Goal: Check status: Check status

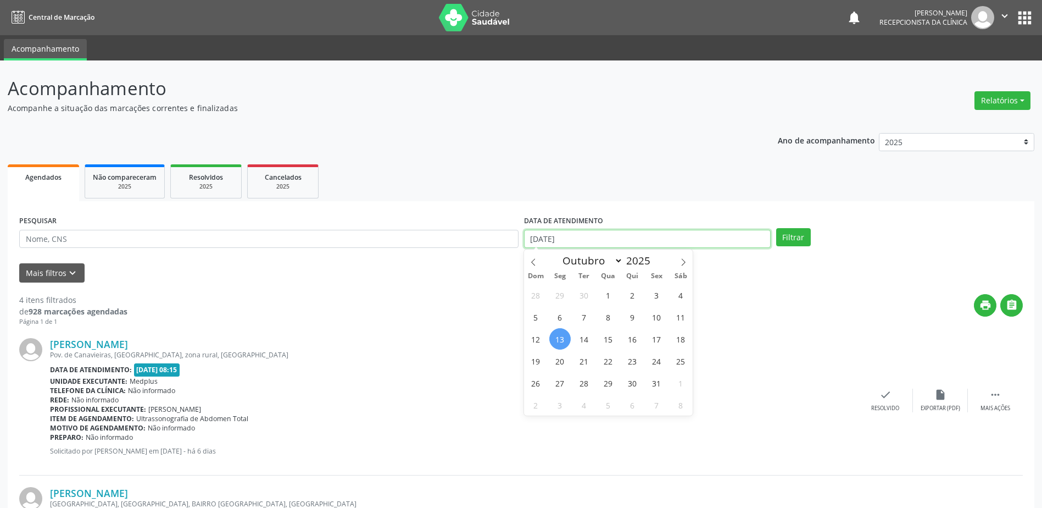
click at [697, 237] on input "[DATE]" at bounding box center [647, 239] width 247 height 19
click at [581, 336] on span "14" at bounding box center [584, 338] width 21 height 21
type input "[DATE]"
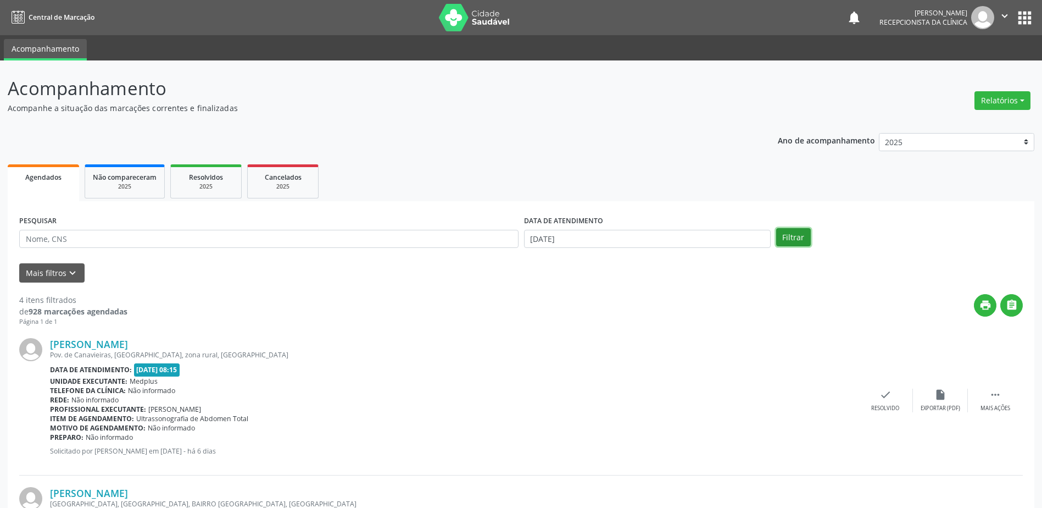
click at [789, 238] on button "Filtrar" at bounding box center [793, 237] width 35 height 19
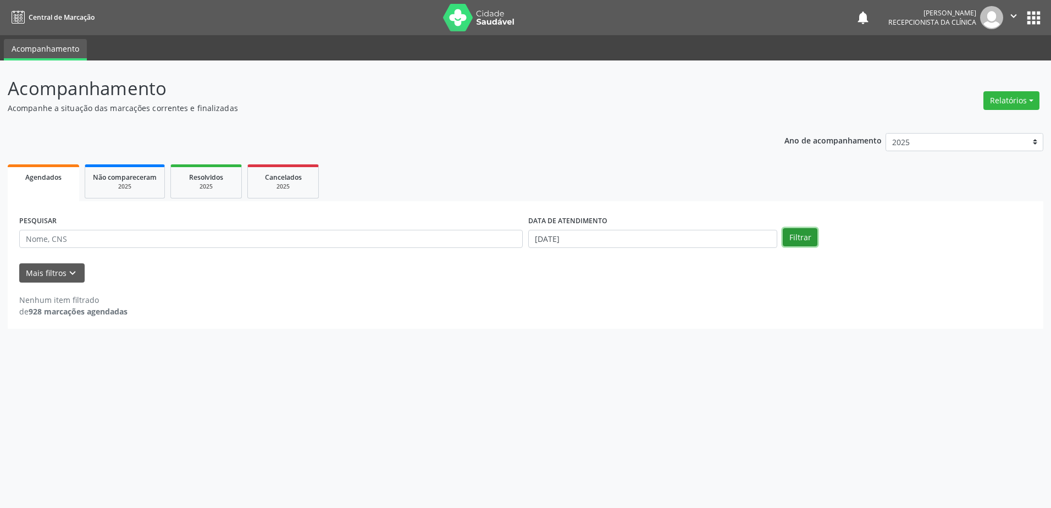
click at [808, 242] on button "Filtrar" at bounding box center [800, 237] width 35 height 19
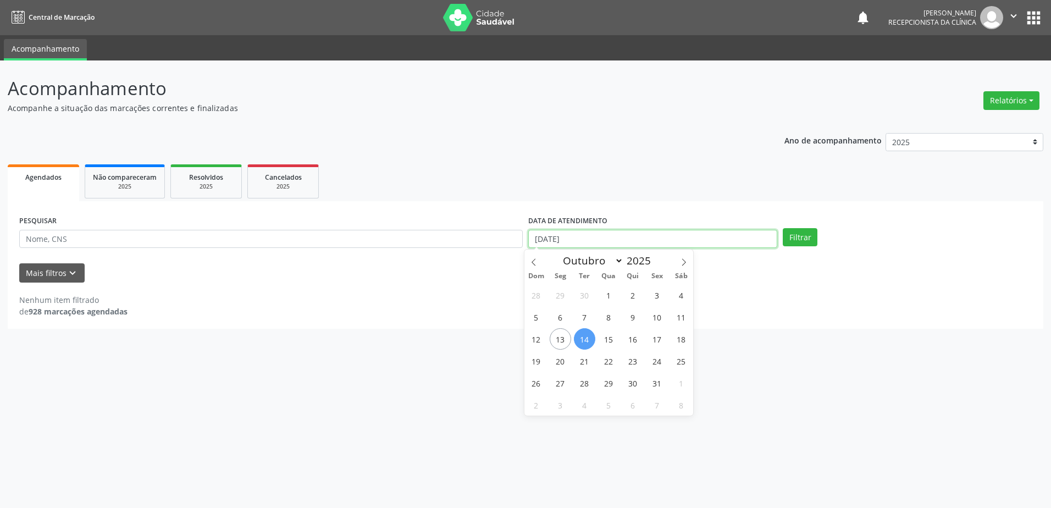
click at [612, 241] on input "[DATE]" at bounding box center [652, 239] width 249 height 19
click at [657, 339] on span "17" at bounding box center [656, 338] width 21 height 21
type input "[DATE]"
click at [657, 339] on span "17" at bounding box center [656, 338] width 21 height 21
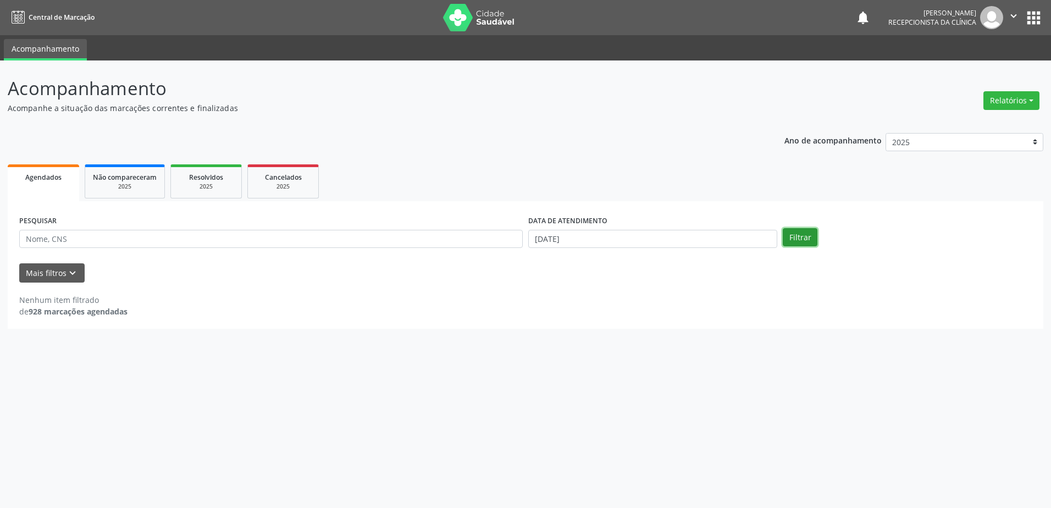
click at [786, 241] on button "Filtrar" at bounding box center [800, 237] width 35 height 19
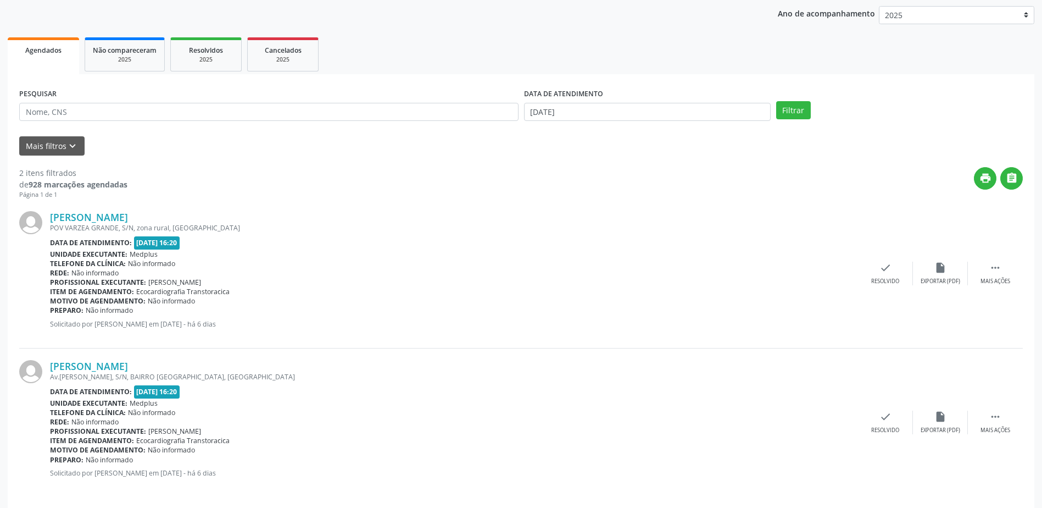
scroll to position [135, 0]
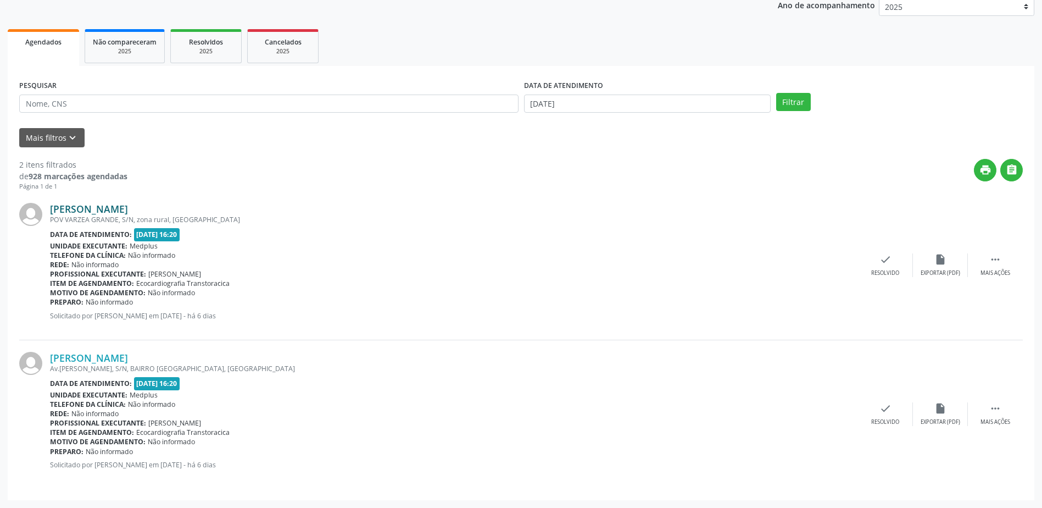
click at [118, 208] on link "[PERSON_NAME]" at bounding box center [89, 209] width 78 height 12
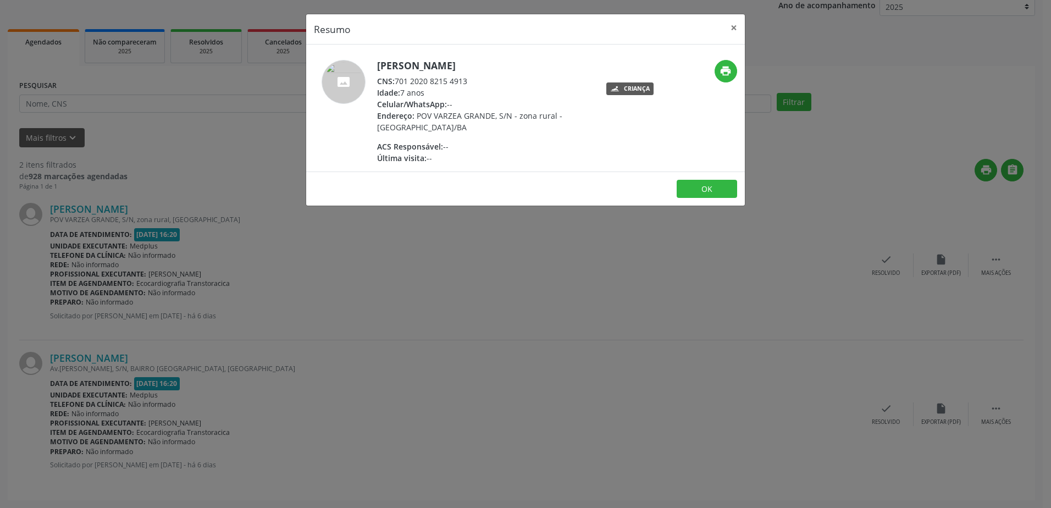
click at [513, 271] on div "Resumo × [PERSON_NAME] CNS: 701 2020 8215 4913 Idade: 7 anos Celular/WhatsApp: …" at bounding box center [525, 254] width 1051 height 508
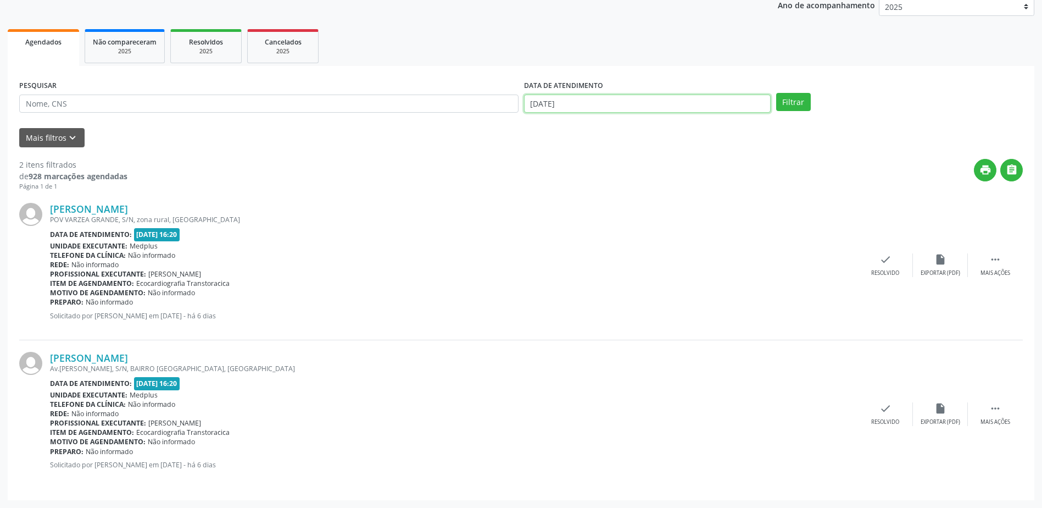
click at [618, 110] on input "[DATE]" at bounding box center [647, 104] width 247 height 19
click at [607, 204] on span "15" at bounding box center [608, 203] width 21 height 21
type input "[DATE]"
click at [615, 202] on span "15" at bounding box center [608, 203] width 21 height 21
drag, startPoint x: 810, startPoint y: 87, endPoint x: 806, endPoint y: 94, distance: 7.6
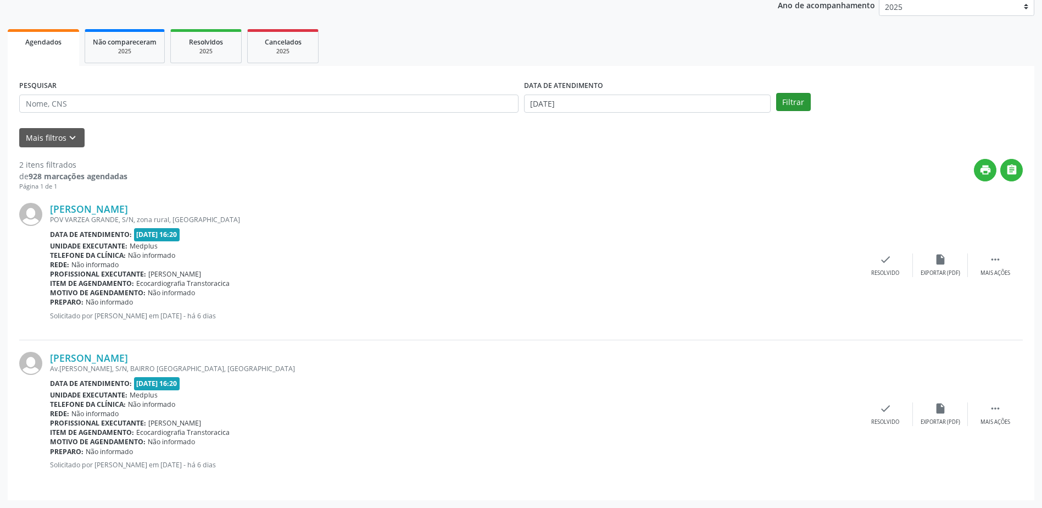
click at [809, 91] on div "PESQUISAR DATA DE ATENDIMENTO [DATE] Filtrar" at bounding box center [520, 98] width 1009 height 43
click at [802, 98] on button "Filtrar" at bounding box center [793, 102] width 35 height 19
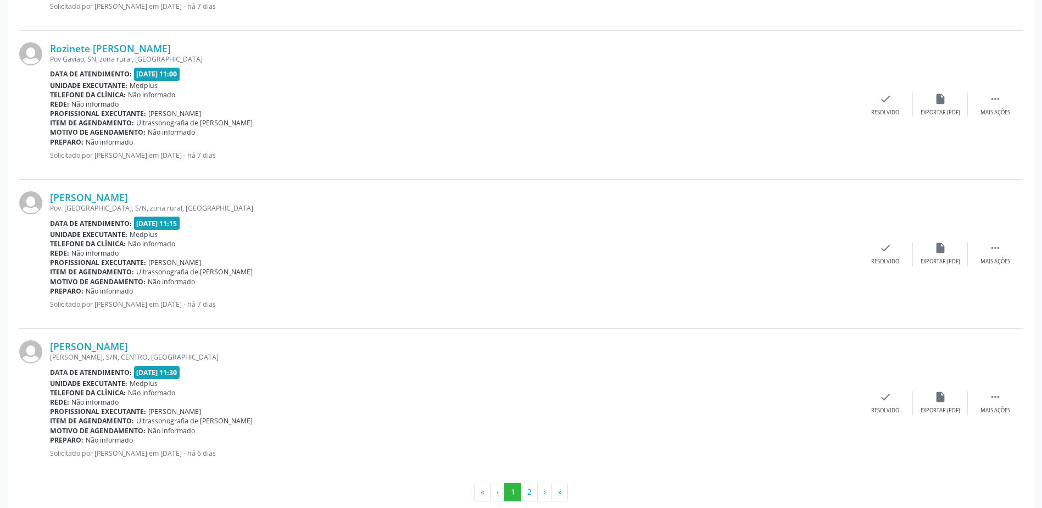
scroll to position [2104, 0]
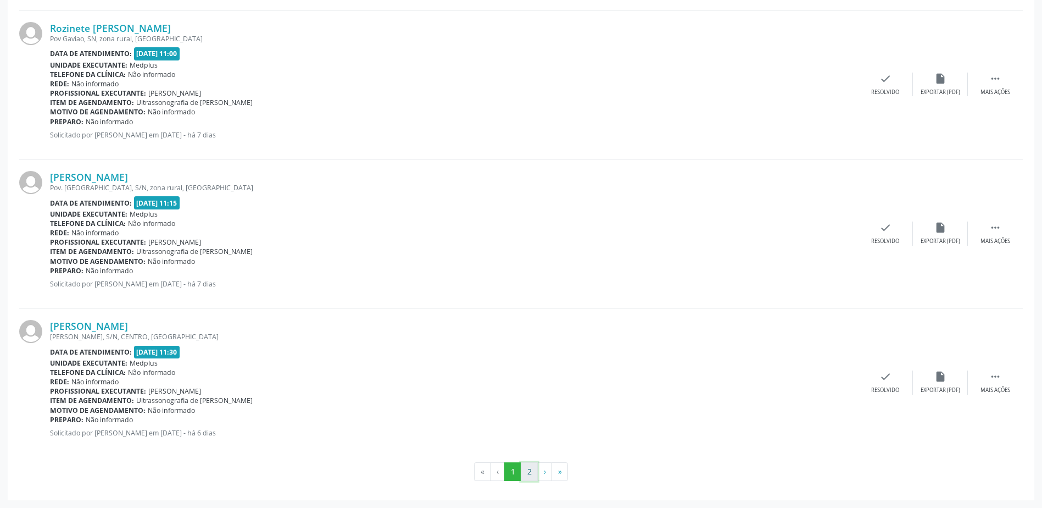
click at [534, 477] on button "2" at bounding box center [529, 471] width 17 height 19
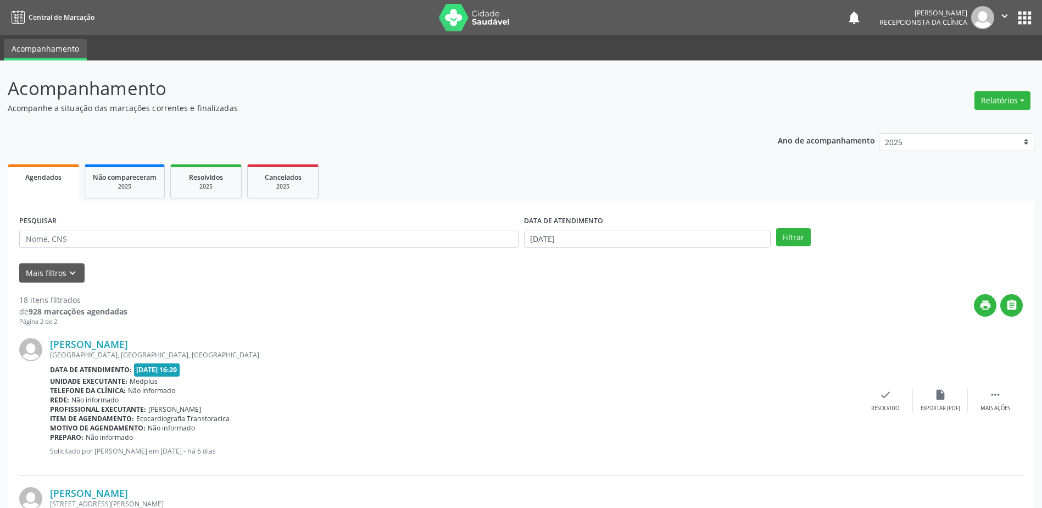
click at [652, 249] on div "DATA DE ATENDIMENTO [DATE]" at bounding box center [647, 234] width 252 height 43
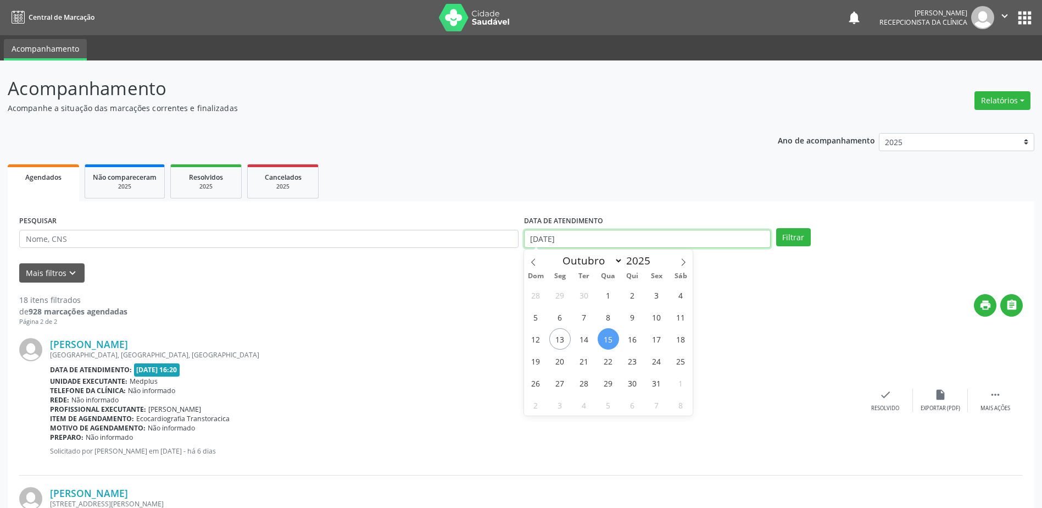
click at [653, 237] on input "[DATE]" at bounding box center [647, 239] width 247 height 19
click at [662, 338] on span "17" at bounding box center [656, 338] width 21 height 21
type input "[DATE]"
click at [662, 338] on span "17" at bounding box center [656, 338] width 21 height 21
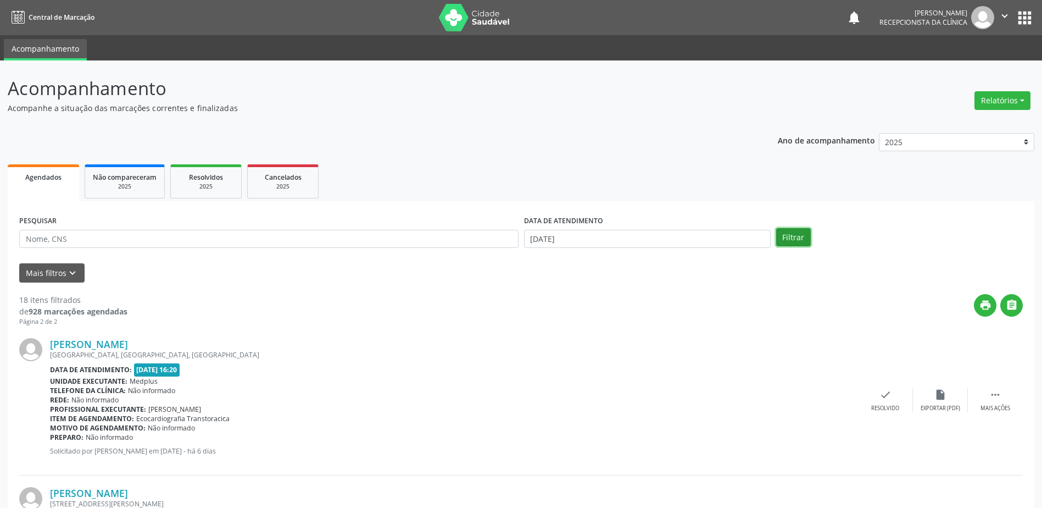
click at [795, 234] on button "Filtrar" at bounding box center [793, 237] width 35 height 19
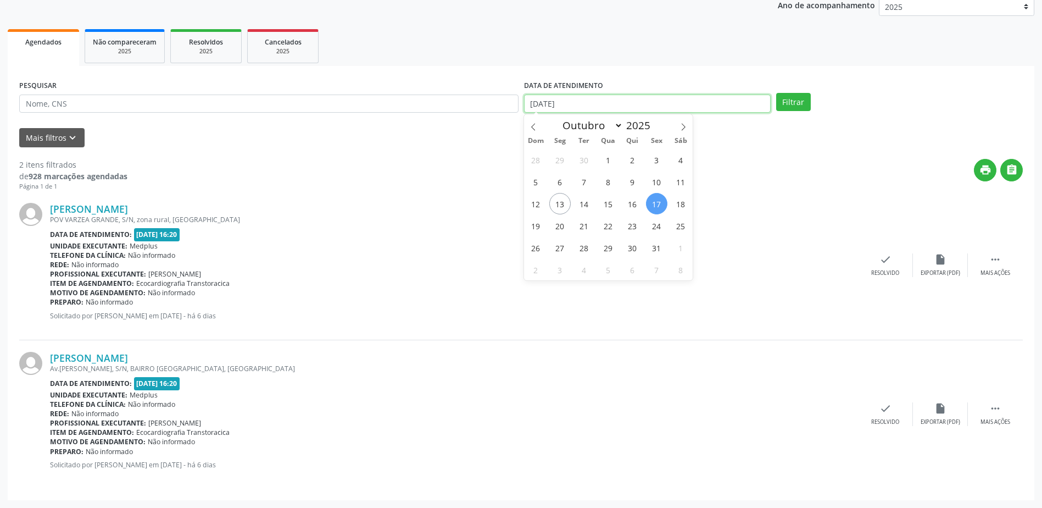
click at [638, 104] on input "[DATE]" at bounding box center [647, 104] width 247 height 19
click at [583, 204] on span "14" at bounding box center [584, 203] width 21 height 21
type input "[DATE]"
click at [583, 204] on span "14" at bounding box center [584, 203] width 21 height 21
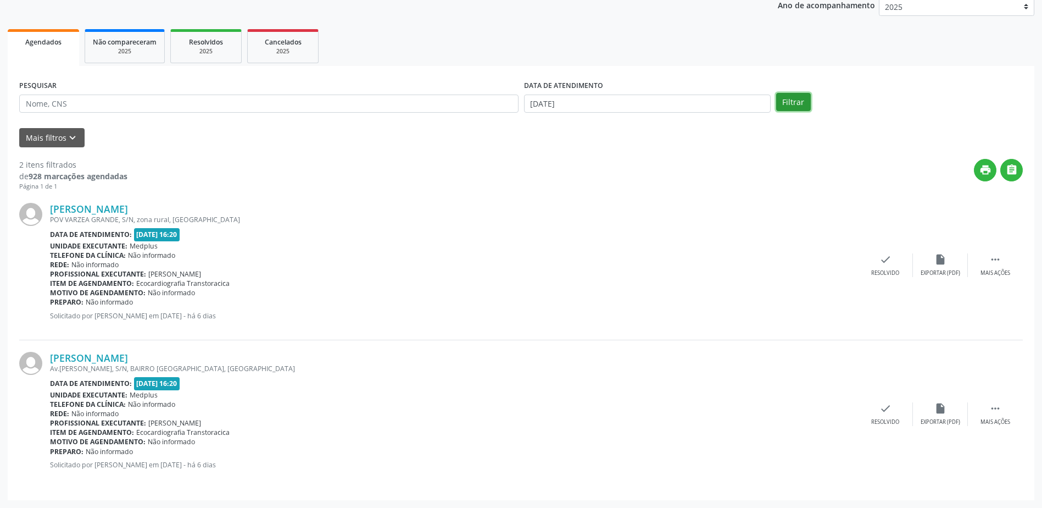
click at [784, 104] on button "Filtrar" at bounding box center [793, 102] width 35 height 19
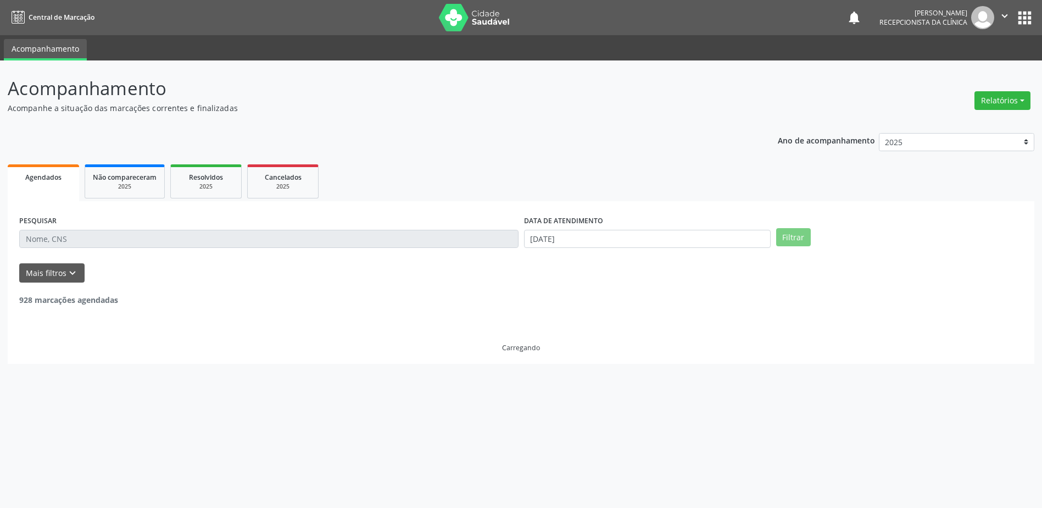
scroll to position [0, 0]
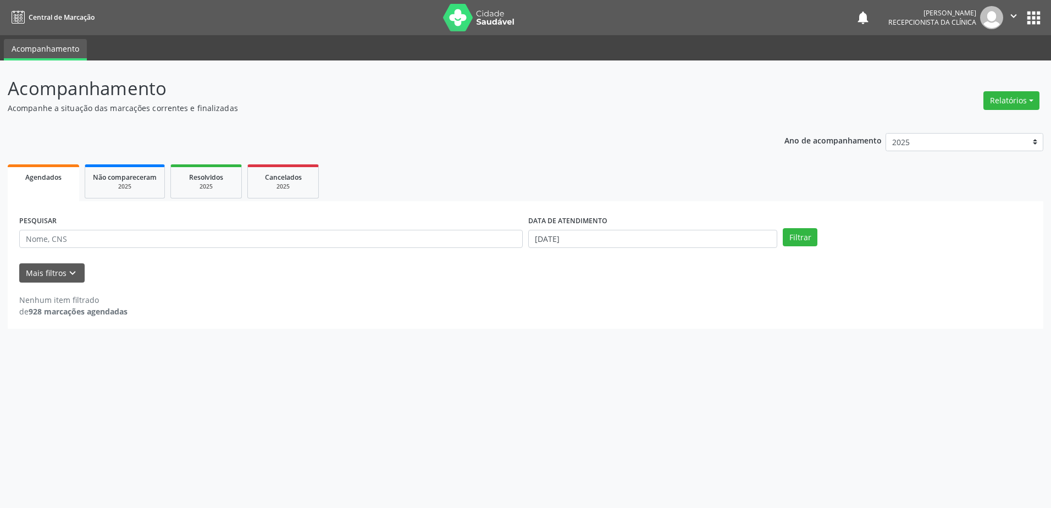
click at [582, 249] on div "DATA DE ATENDIMENTO [DATE]" at bounding box center [652, 234] width 254 height 43
click at [787, 234] on button "Filtrar" at bounding box center [800, 237] width 35 height 19
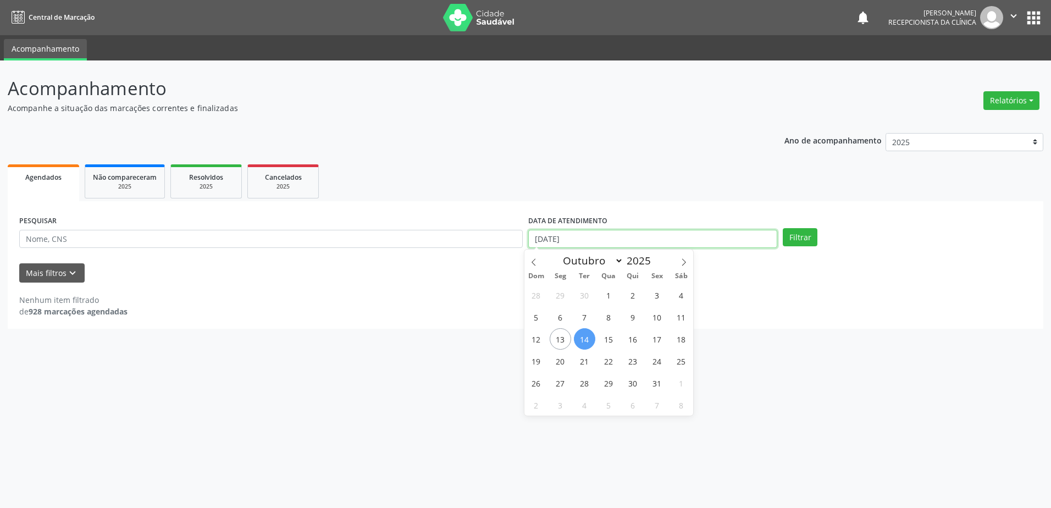
click at [646, 232] on input "[DATE]" at bounding box center [652, 239] width 249 height 19
click at [662, 325] on span "10" at bounding box center [656, 316] width 21 height 21
type input "10/10/2025"
click at [662, 325] on span "10" at bounding box center [656, 316] width 21 height 21
click at [662, 325] on div "PESQUISAR DATA DE ATENDIMENTO [DATE] Filtrar UNIDADE DE REFERÊNCIA Selecione um…" at bounding box center [525, 264] width 1035 height 127
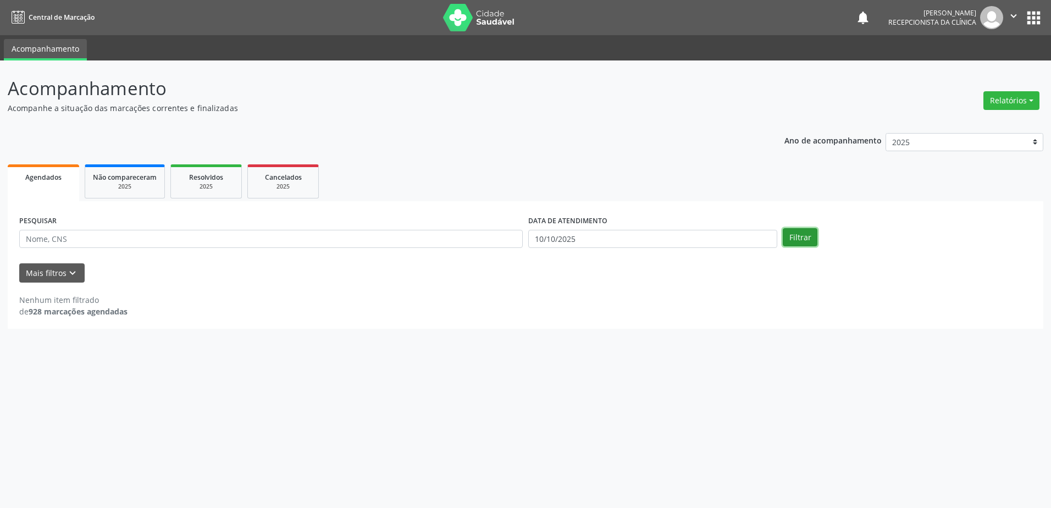
click at [798, 235] on button "Filtrar" at bounding box center [800, 237] width 35 height 19
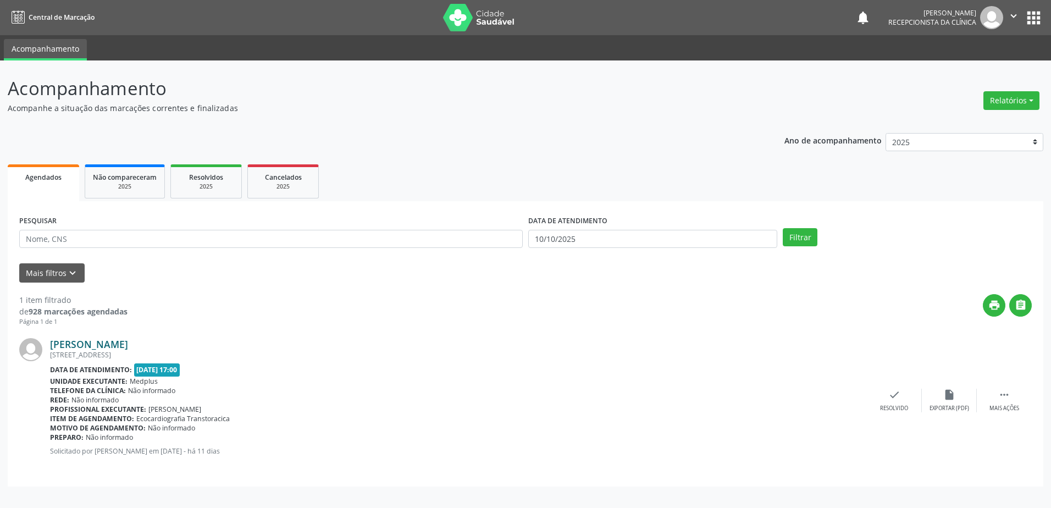
click at [108, 344] on link "[PERSON_NAME]" at bounding box center [89, 344] width 78 height 12
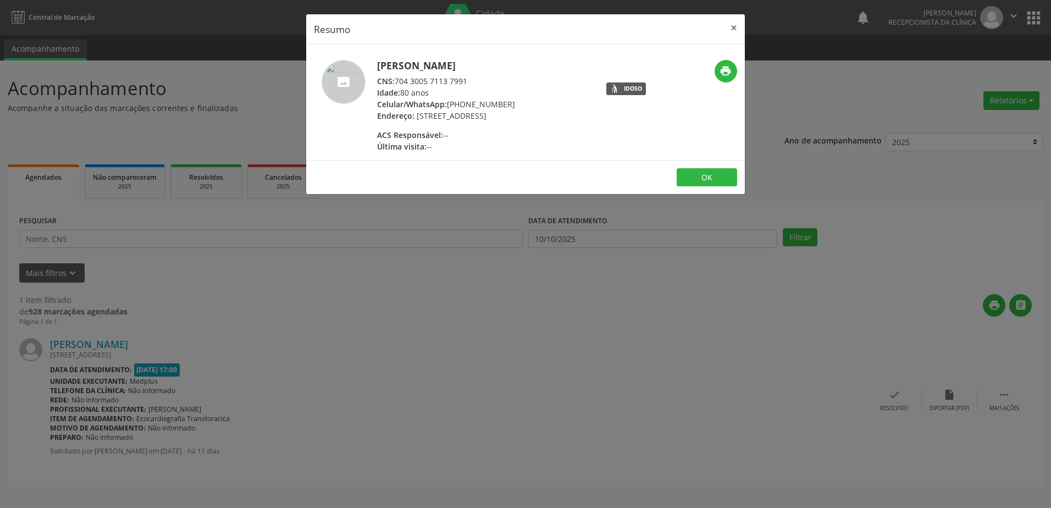
click at [460, 407] on div "Resumo × [PERSON_NAME] CNS: 704 3005 7113 7991 Idade: 80 anos Celular/WhatsApp:…" at bounding box center [525, 254] width 1051 height 508
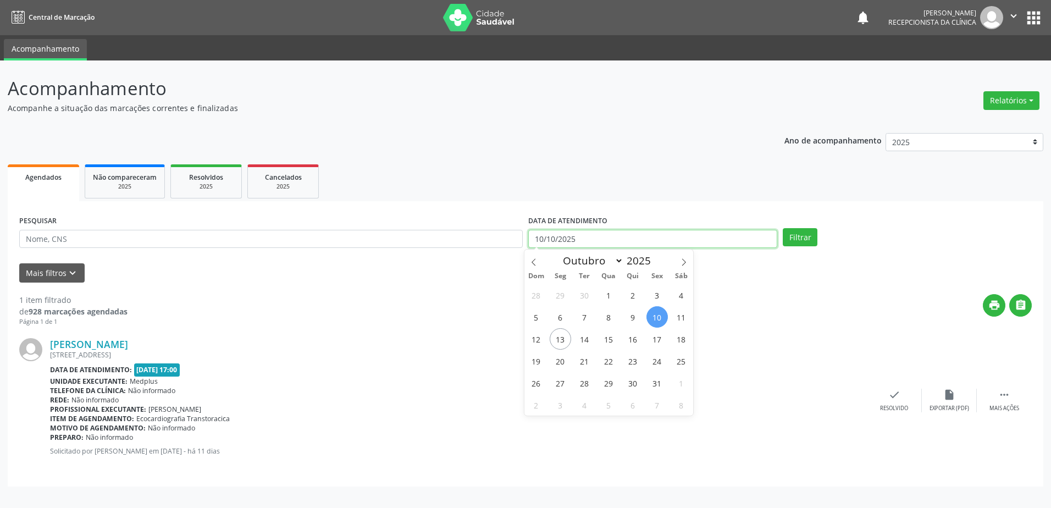
click at [626, 242] on input "10/10/2025" at bounding box center [652, 239] width 249 height 19
click at [599, 344] on span "15" at bounding box center [608, 338] width 21 height 21
type input "[DATE]"
click at [590, 340] on span "14" at bounding box center [584, 338] width 21 height 21
click at [590, 340] on div "[PERSON_NAME]" at bounding box center [458, 344] width 817 height 12
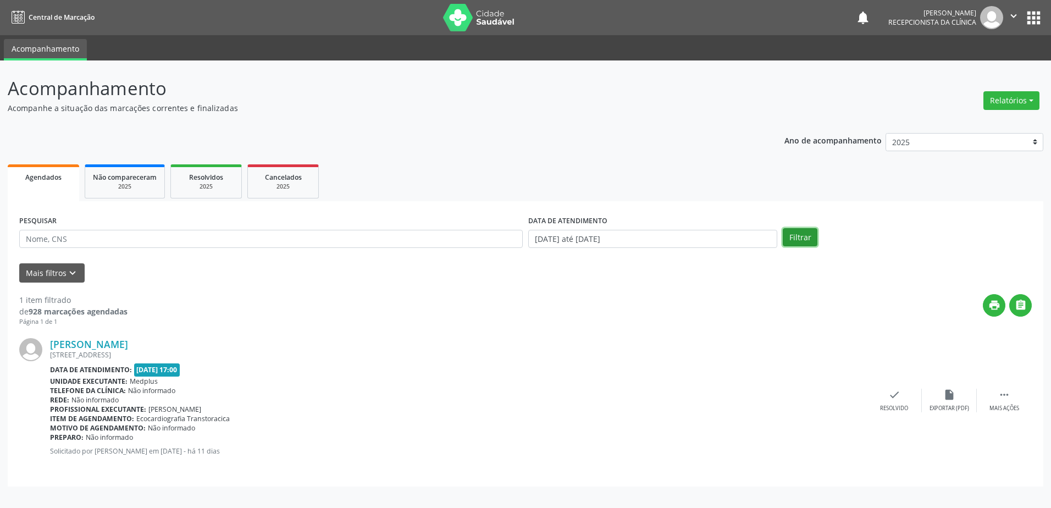
click at [788, 235] on button "Filtrar" at bounding box center [800, 237] width 35 height 19
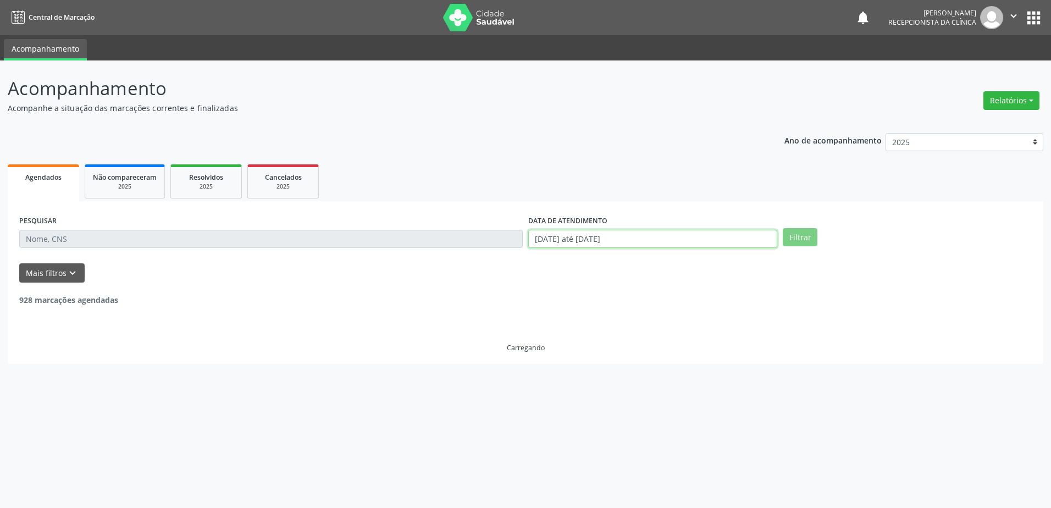
click at [626, 246] on input "[DATE] até [DATE]" at bounding box center [652, 239] width 249 height 19
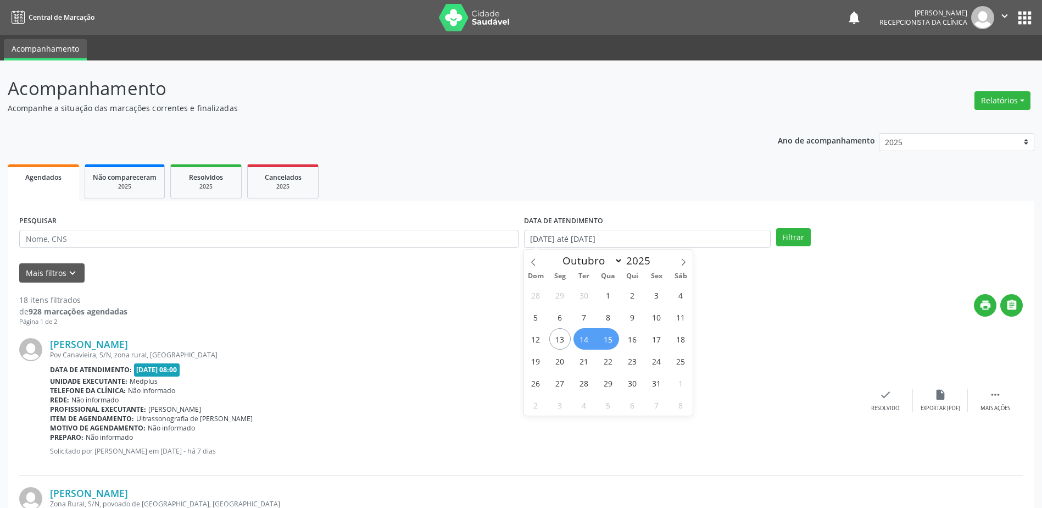
click at [591, 337] on span "14" at bounding box center [584, 338] width 21 height 21
type input "[DATE]"
click at [591, 337] on span "14" at bounding box center [584, 338] width 21 height 21
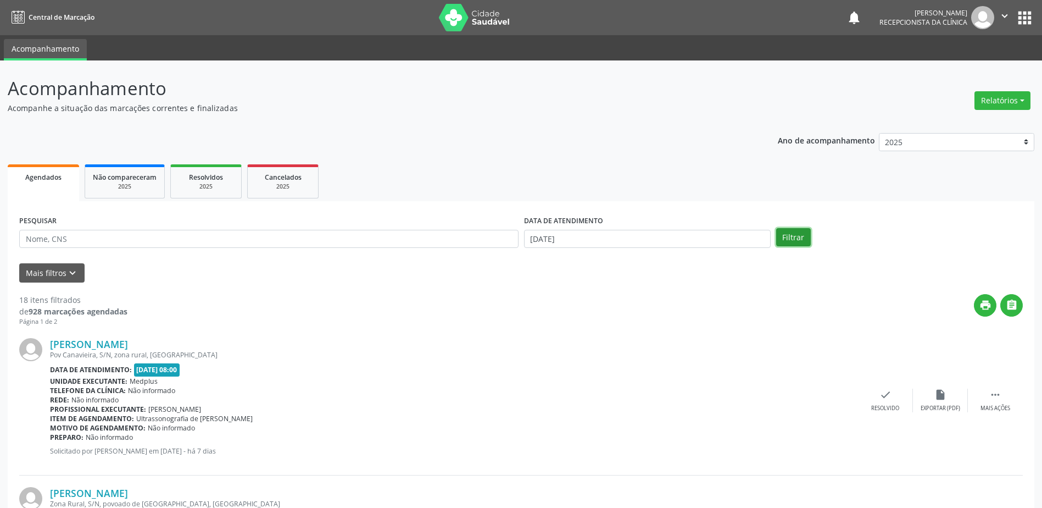
click at [800, 235] on button "Filtrar" at bounding box center [793, 237] width 35 height 19
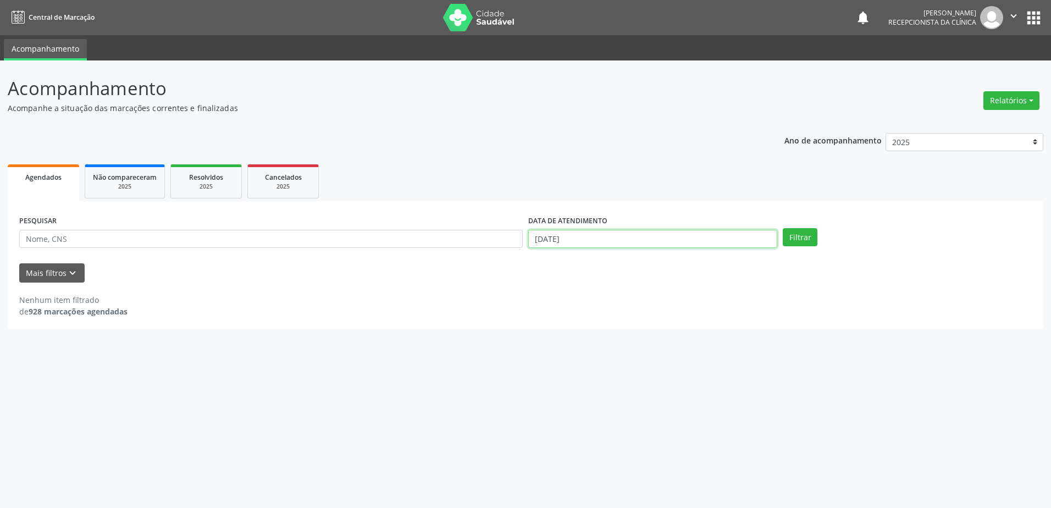
click at [682, 241] on input "[DATE]" at bounding box center [652, 239] width 249 height 19
click at [612, 335] on span "15" at bounding box center [608, 338] width 21 height 21
type input "[DATE]"
click at [800, 227] on div "PESQUISAR DATA DE ATENDIMENTO [DATE] Filtrar" at bounding box center [525, 234] width 1018 height 43
click at [800, 236] on button "Filtrar" at bounding box center [800, 237] width 35 height 19
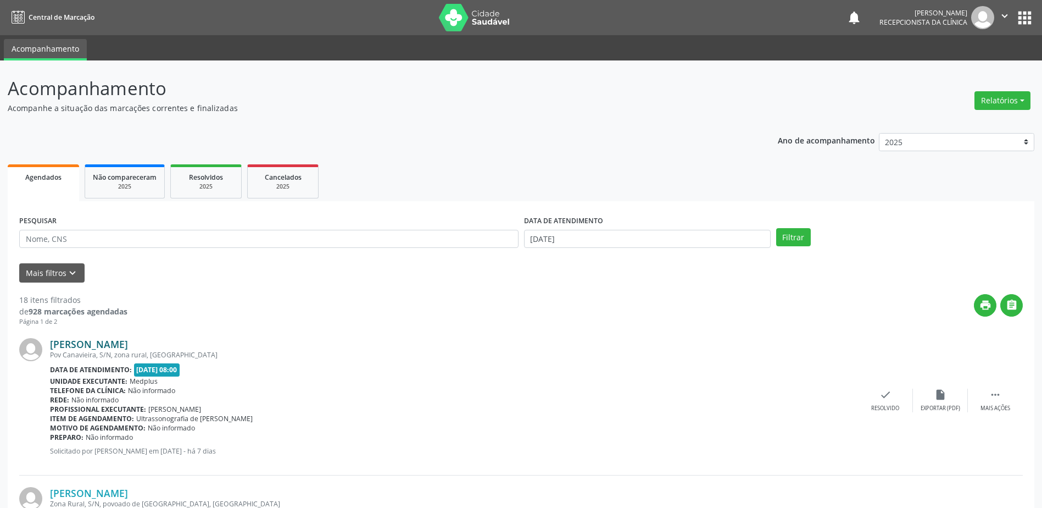
click at [107, 349] on link "[PERSON_NAME]" at bounding box center [89, 344] width 78 height 12
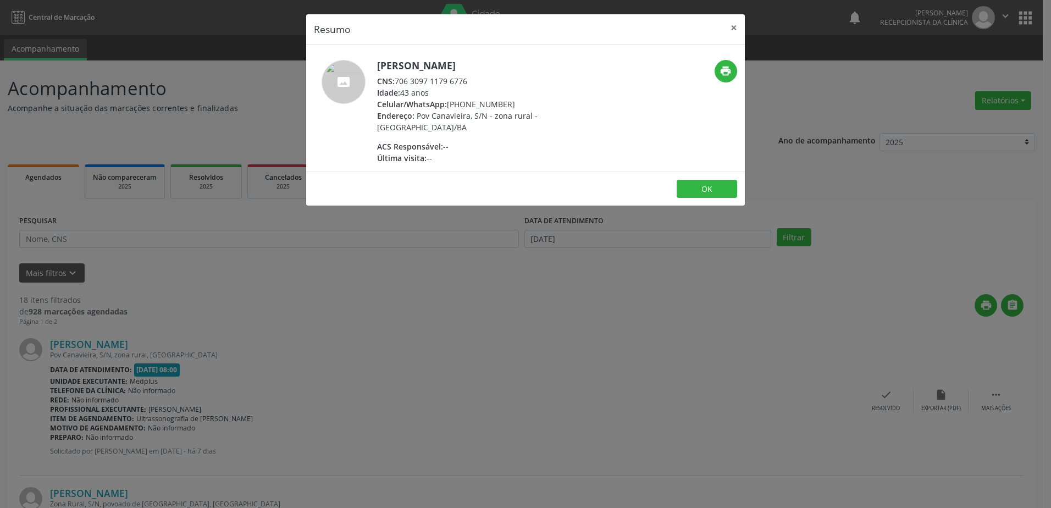
click at [408, 323] on div "Resumo × [PERSON_NAME] CNS: 706 3097 1179 6776 Idade: 43 anos Celular/WhatsApp:…" at bounding box center [525, 254] width 1051 height 508
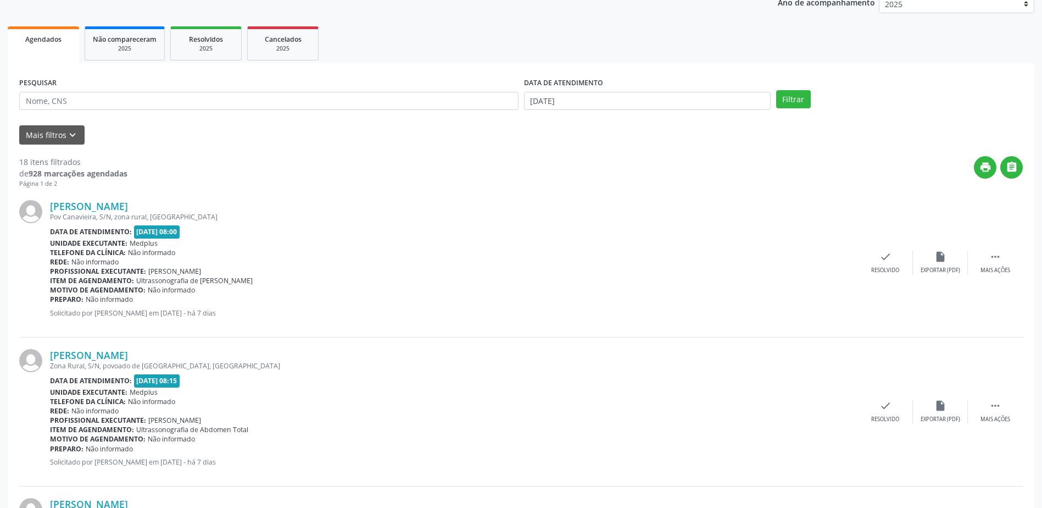
scroll to position [165, 0]
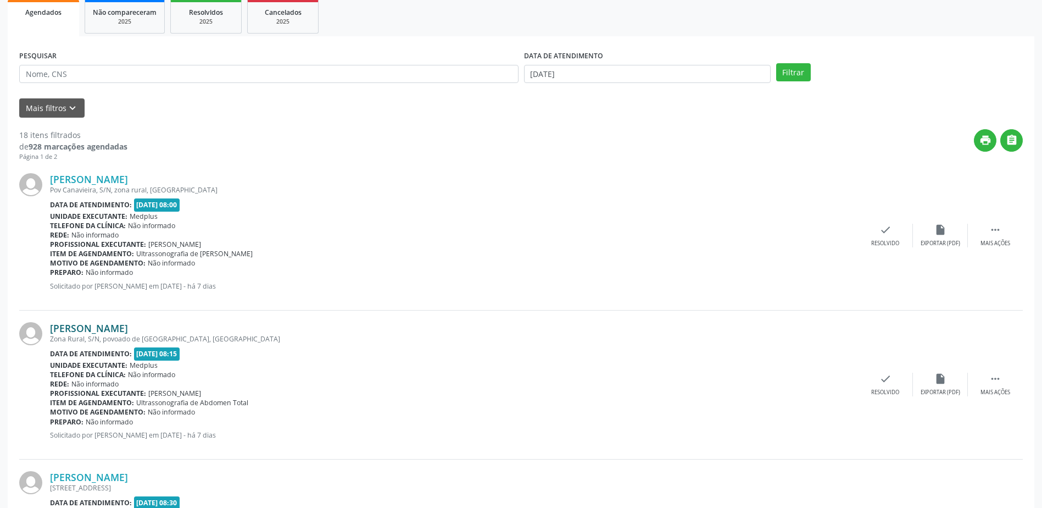
click at [93, 330] on link "[PERSON_NAME]" at bounding box center [89, 328] width 78 height 12
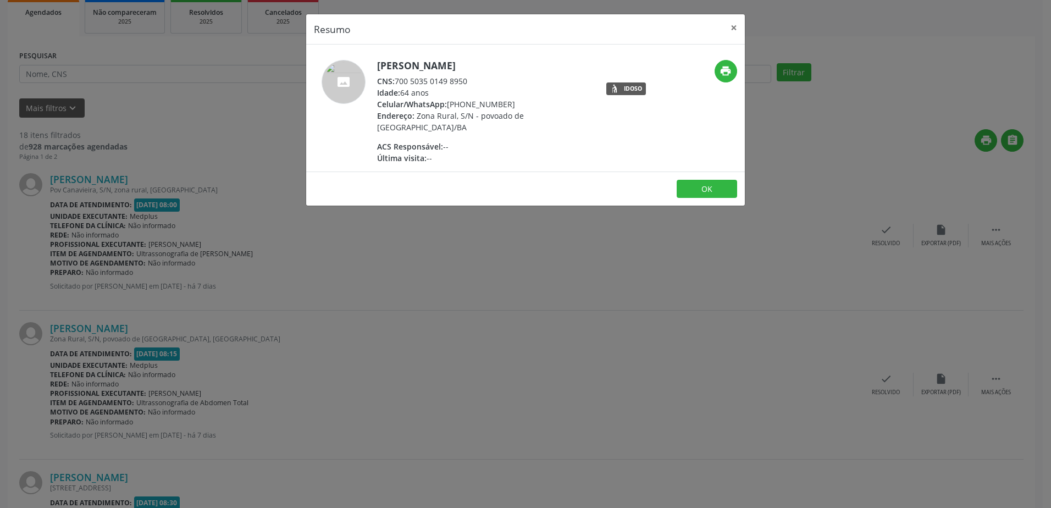
click at [363, 315] on div "Resumo × [PERSON_NAME] CNS: 700 5035 0149 8950 Idade: 64 anos Celular/WhatsApp:…" at bounding box center [525, 254] width 1051 height 508
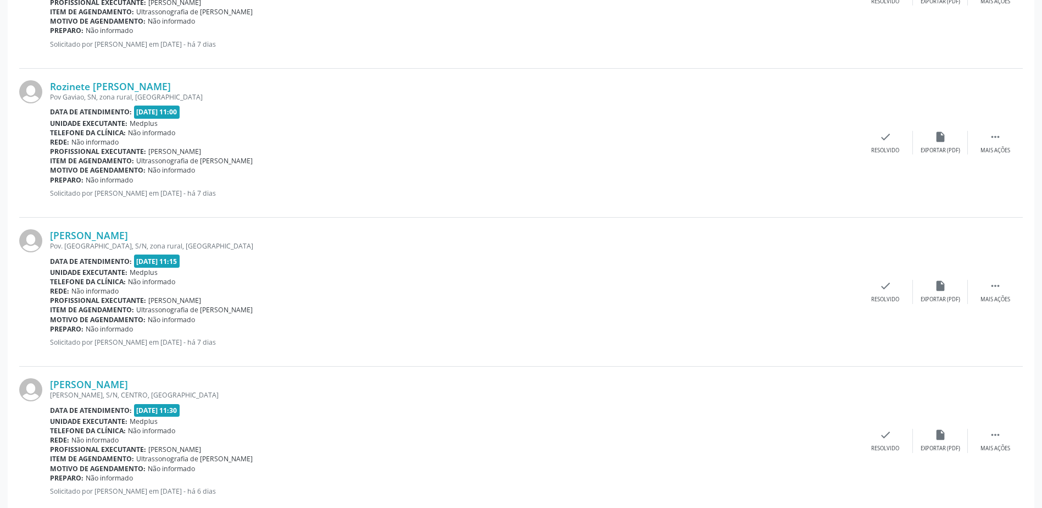
scroll to position [2104, 0]
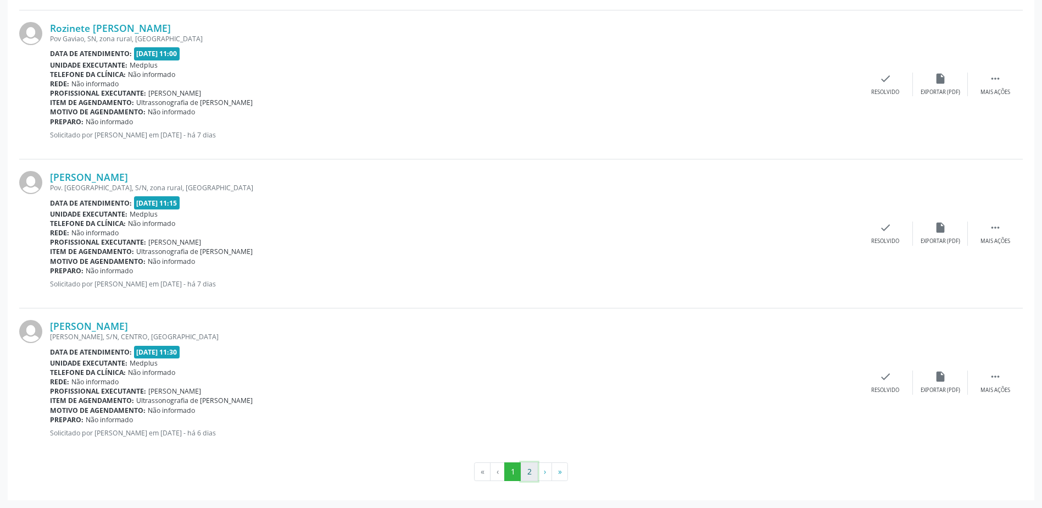
click at [530, 474] on button "2" at bounding box center [529, 471] width 17 height 19
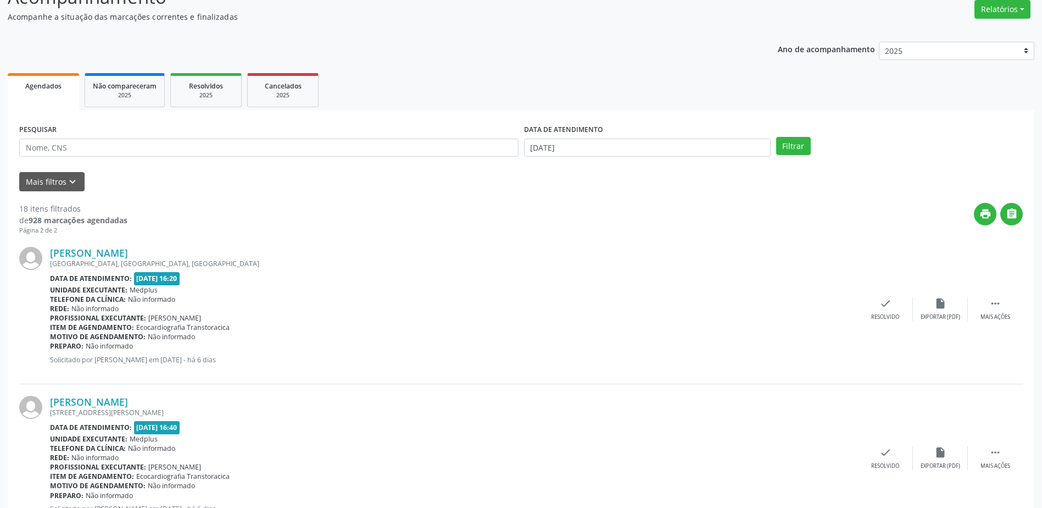
scroll to position [110, 0]
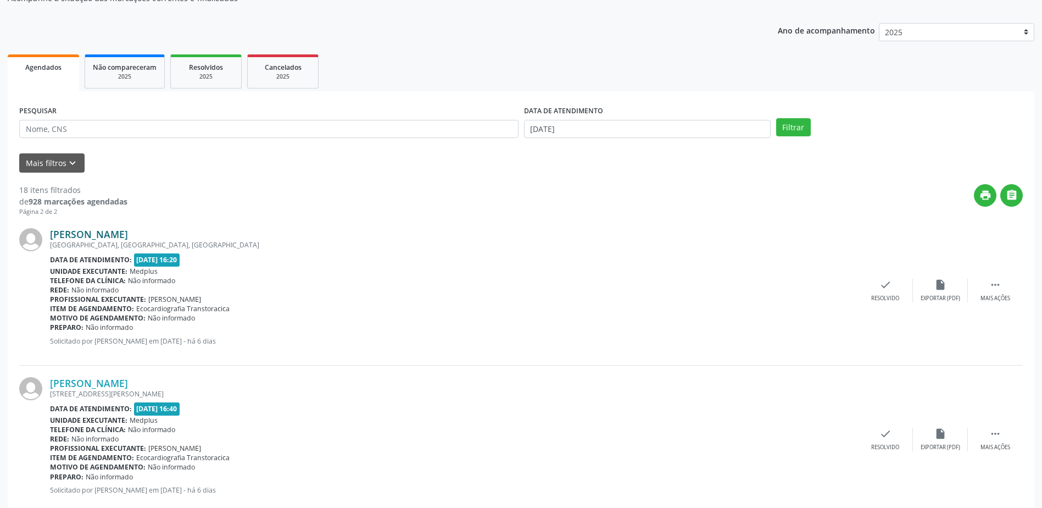
click at [87, 230] on link "[PERSON_NAME]" at bounding box center [89, 234] width 78 height 12
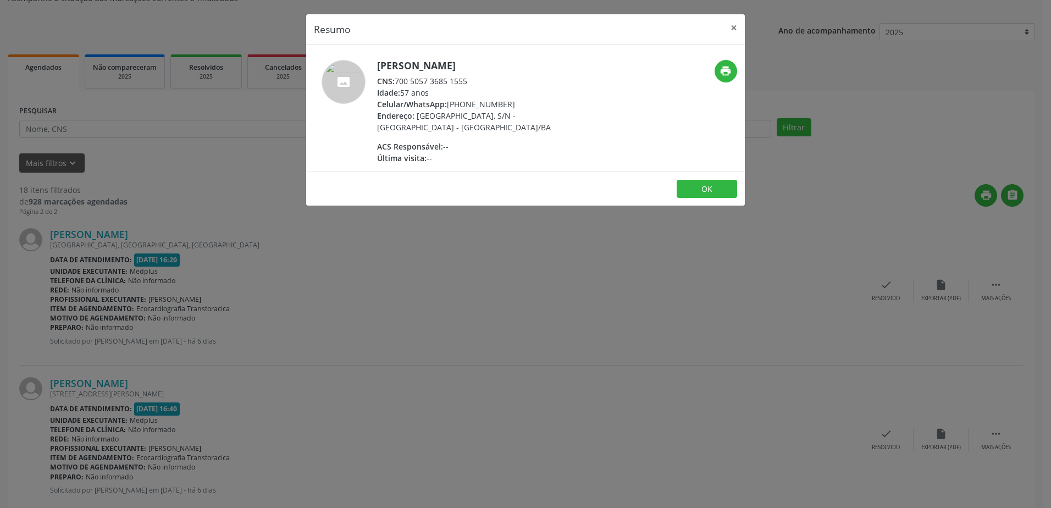
click at [533, 282] on div "Resumo × [PERSON_NAME] CNS: 700 5057 3685 1555 Idade: 57 anos Celular/WhatsApp:…" at bounding box center [525, 254] width 1051 height 508
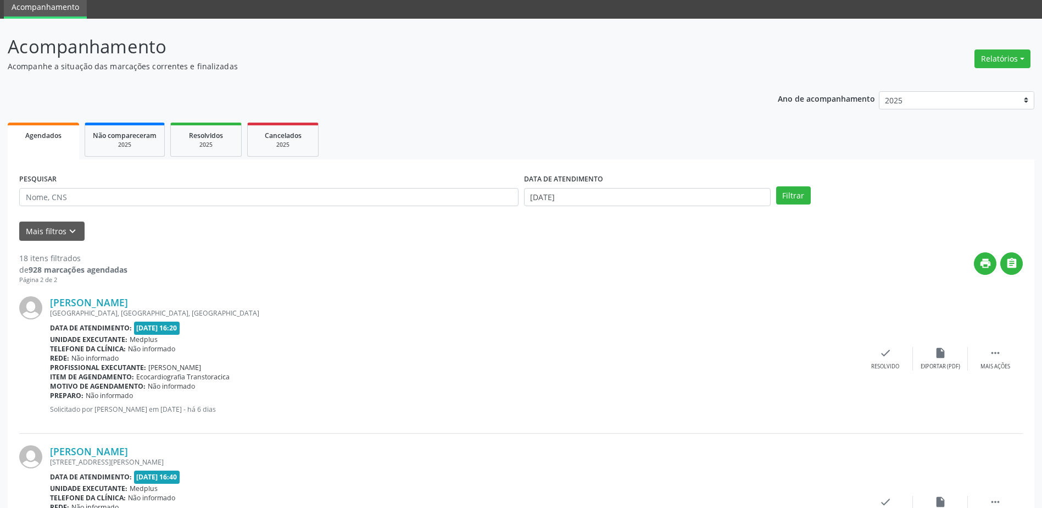
scroll to position [41, 0]
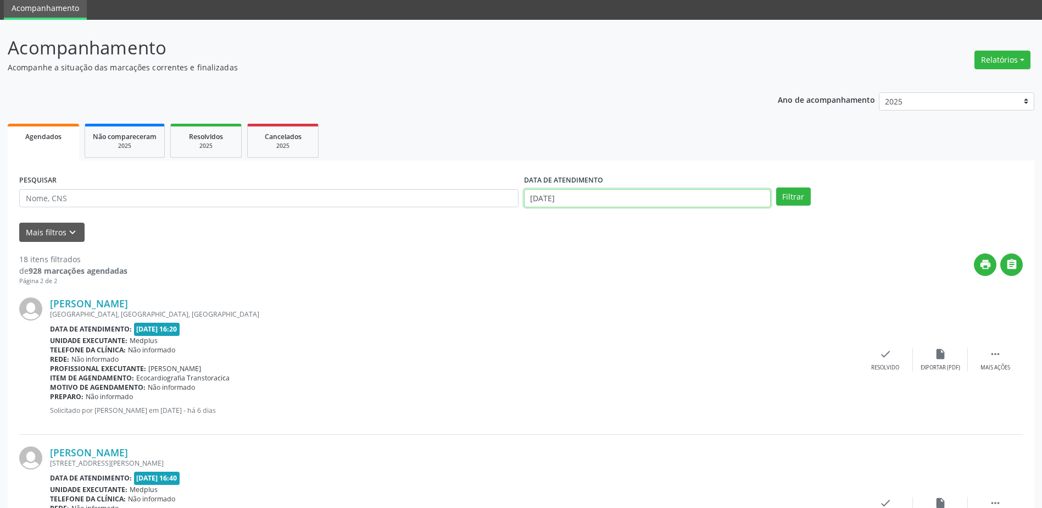
click at [619, 201] on input "[DATE]" at bounding box center [647, 198] width 247 height 19
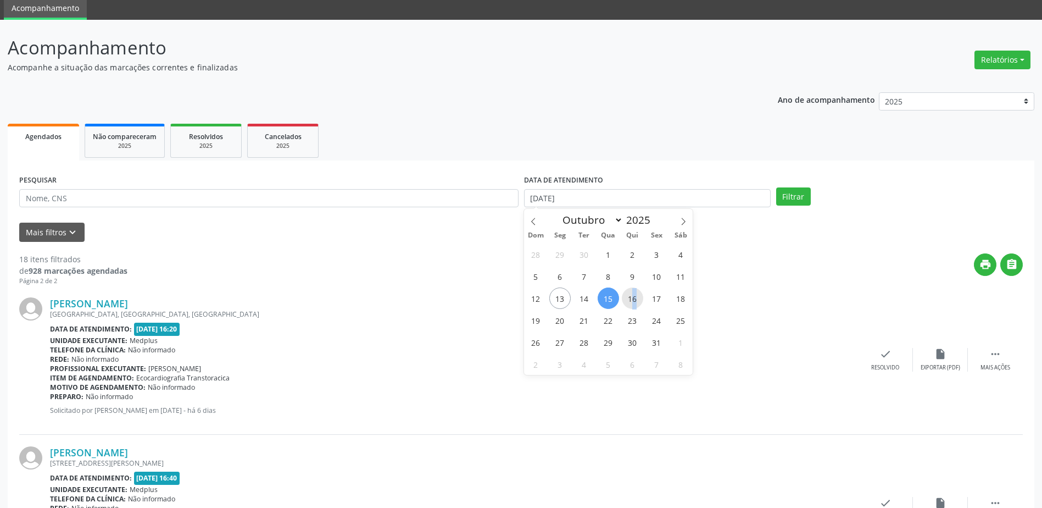
click at [634, 302] on span "16" at bounding box center [632, 297] width 21 height 21
type input "[DATE]"
click at [632, 301] on span "16" at bounding box center [632, 297] width 21 height 21
click at [802, 190] on button "Filtrar" at bounding box center [793, 196] width 35 height 19
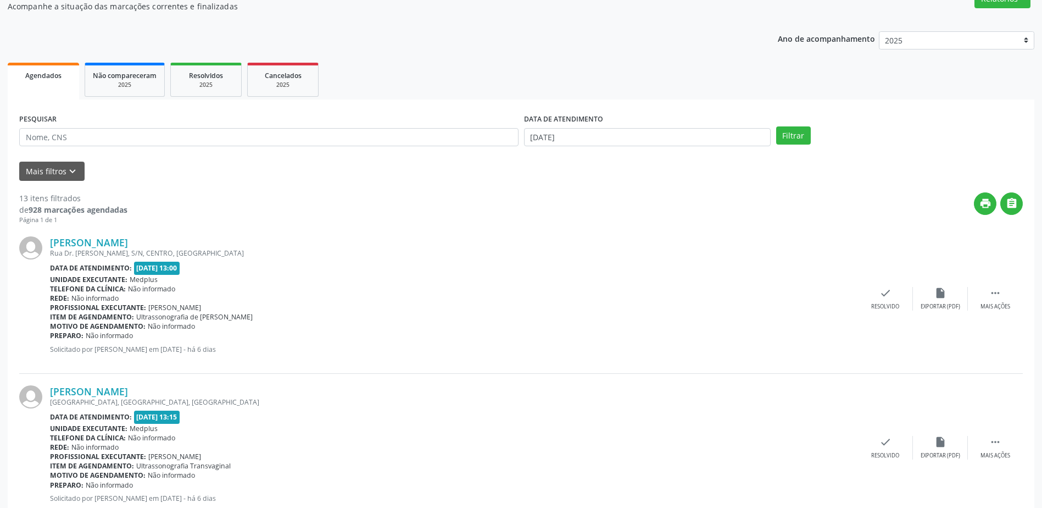
scroll to position [70, 0]
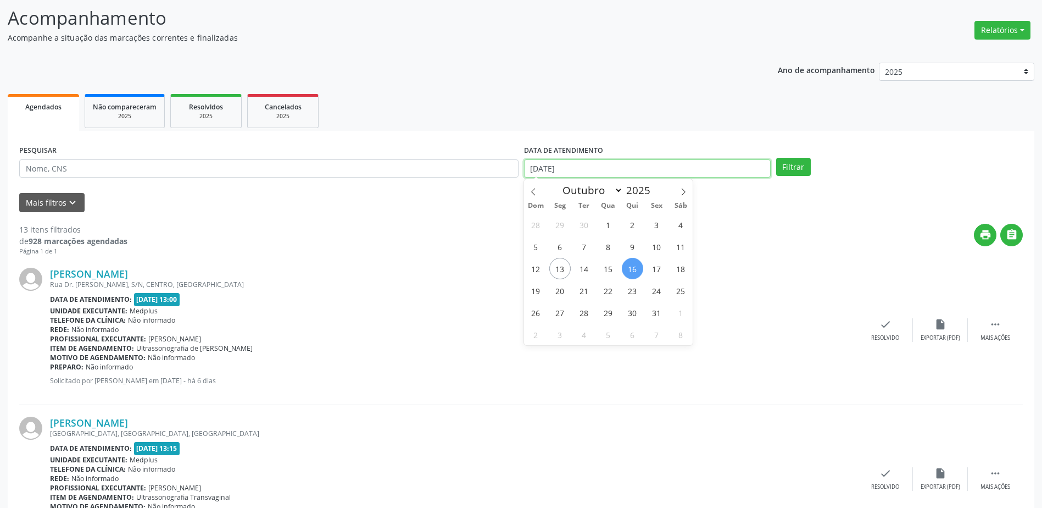
click at [668, 175] on body "Central de Marcação notifications [PERSON_NAME] Recepcionista da clínica  Conf…" at bounding box center [521, 184] width 1042 height 508
click at [662, 270] on span "17" at bounding box center [656, 268] width 21 height 21
type input "[DATE]"
click at [662, 270] on span "17" at bounding box center [656, 268] width 21 height 21
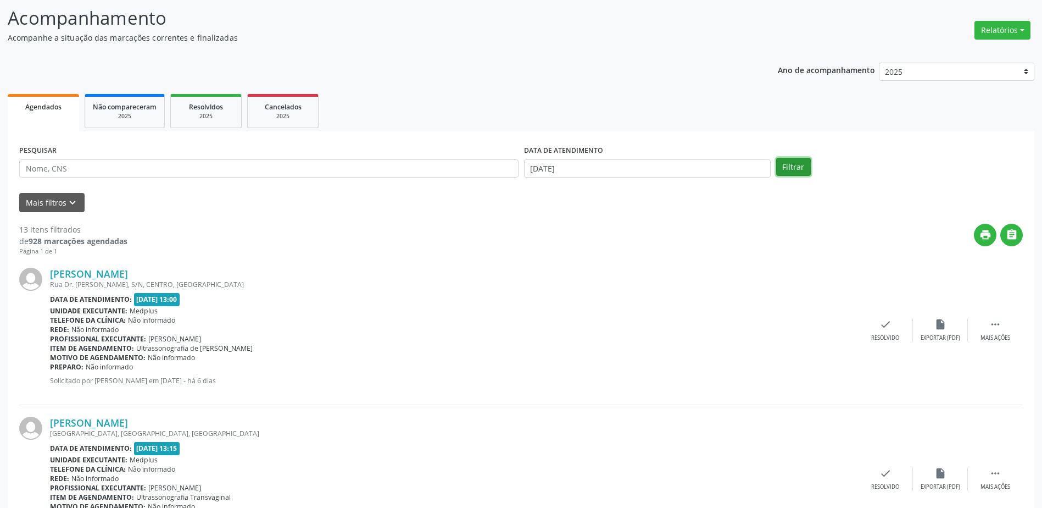
click at [792, 169] on button "Filtrar" at bounding box center [793, 167] width 35 height 19
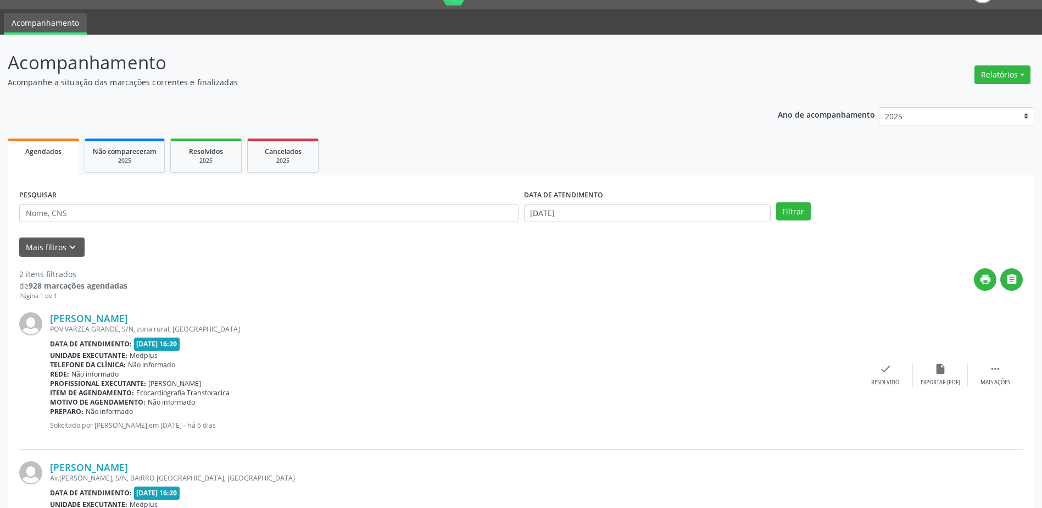
scroll to position [25, 0]
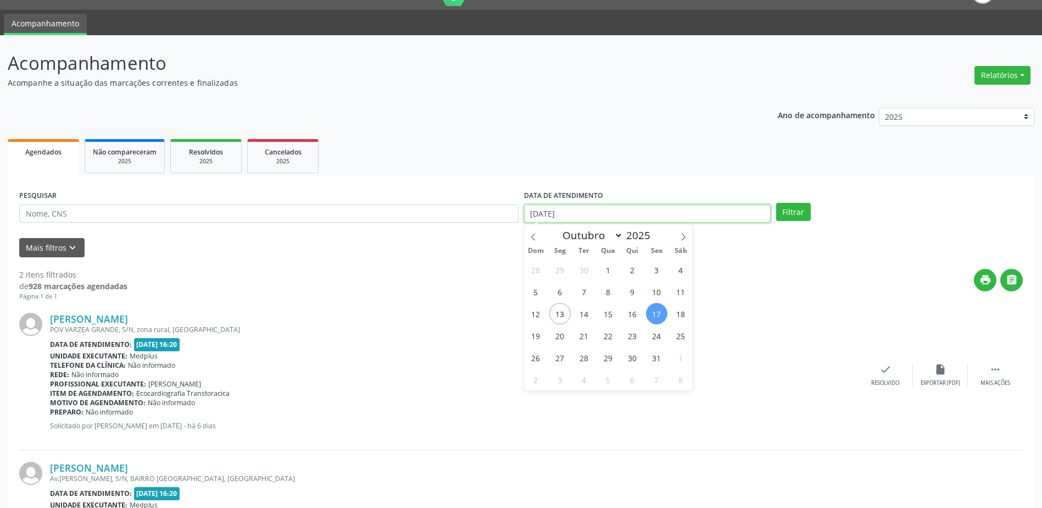
click at [618, 208] on input "[DATE]" at bounding box center [647, 213] width 247 height 19
select select "9"
click at [484, 306] on div "[PERSON_NAME] [GEOGRAPHIC_DATA], S/N, zona rural, [GEOGRAPHIC_DATA] Data de ate…" at bounding box center [521, 375] width 1004 height 149
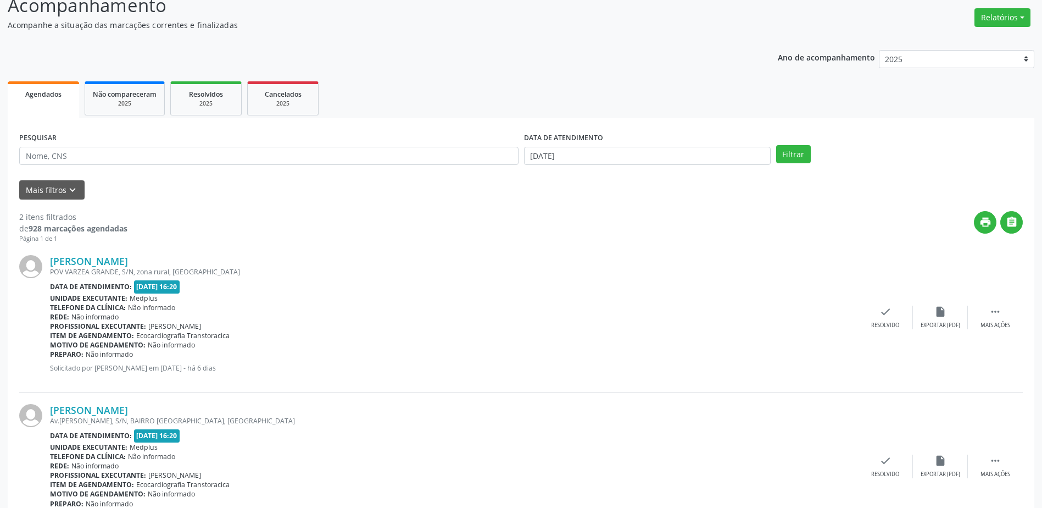
scroll to position [135, 0]
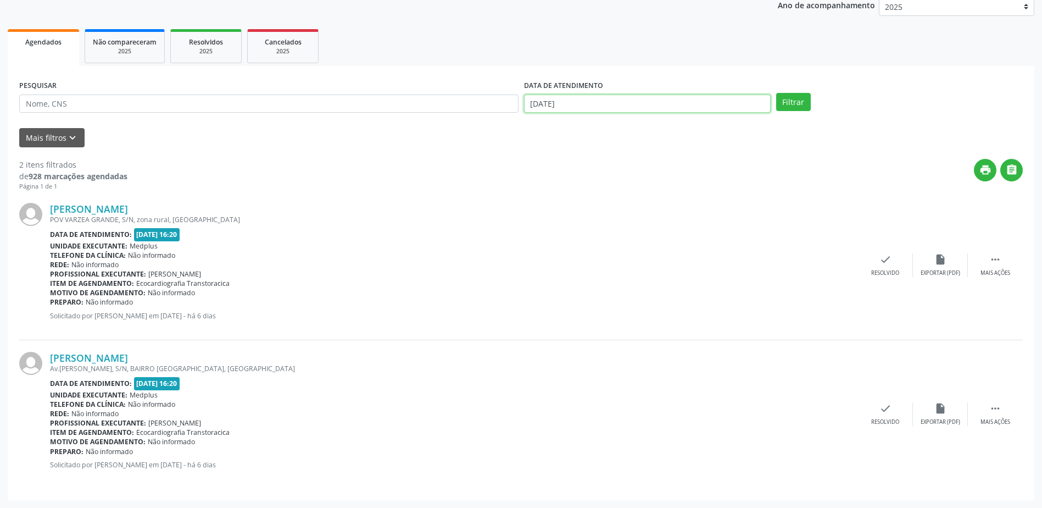
click at [725, 97] on input "[DATE]" at bounding box center [647, 104] width 247 height 19
click at [591, 202] on span "14" at bounding box center [584, 203] width 21 height 21
type input "[DATE]"
click at [591, 202] on span "14" at bounding box center [584, 203] width 21 height 21
click at [795, 101] on button "Filtrar" at bounding box center [793, 102] width 35 height 19
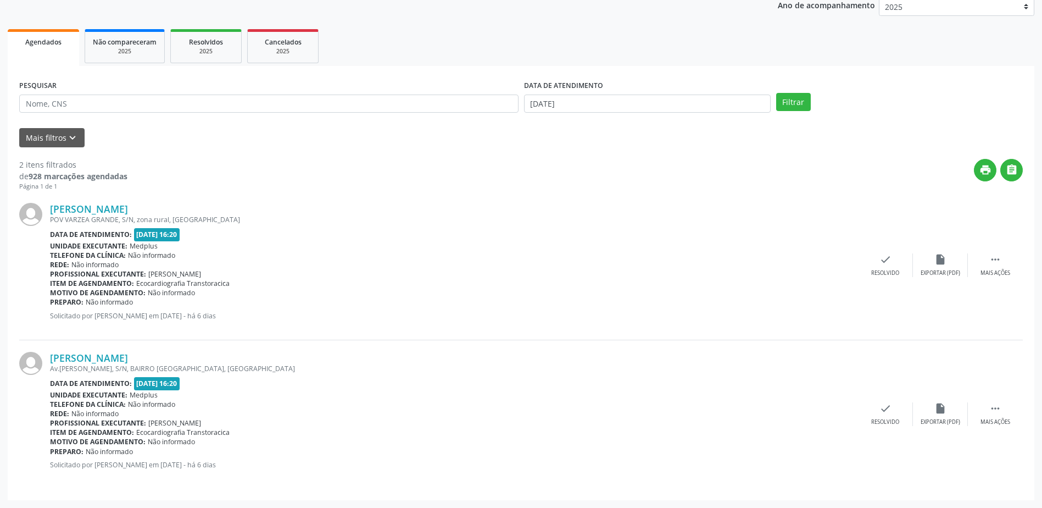
scroll to position [0, 0]
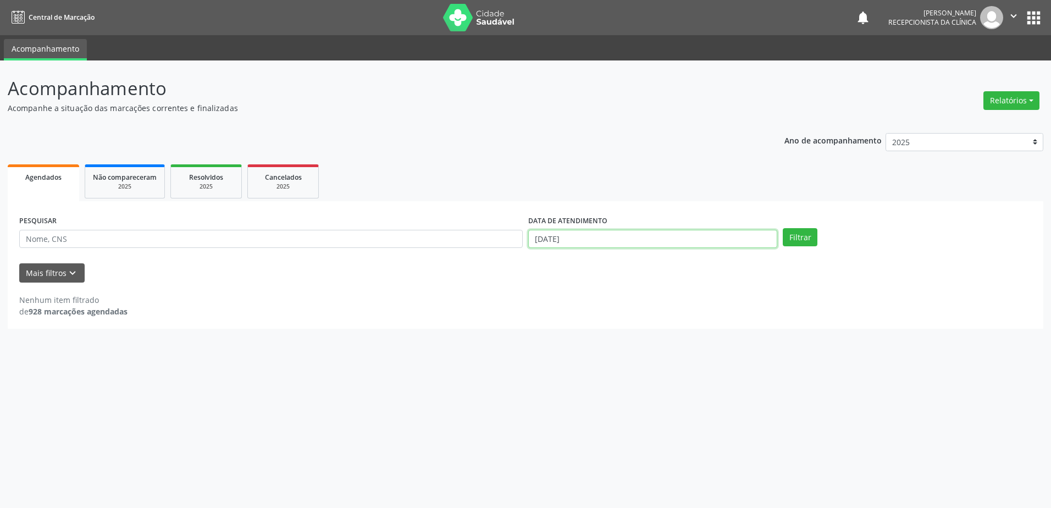
click at [582, 240] on input "[DATE]" at bounding box center [652, 239] width 249 height 19
click at [652, 332] on span "17" at bounding box center [656, 338] width 21 height 21
type input "[DATE]"
click at [790, 242] on button "Filtrar" at bounding box center [800, 237] width 35 height 19
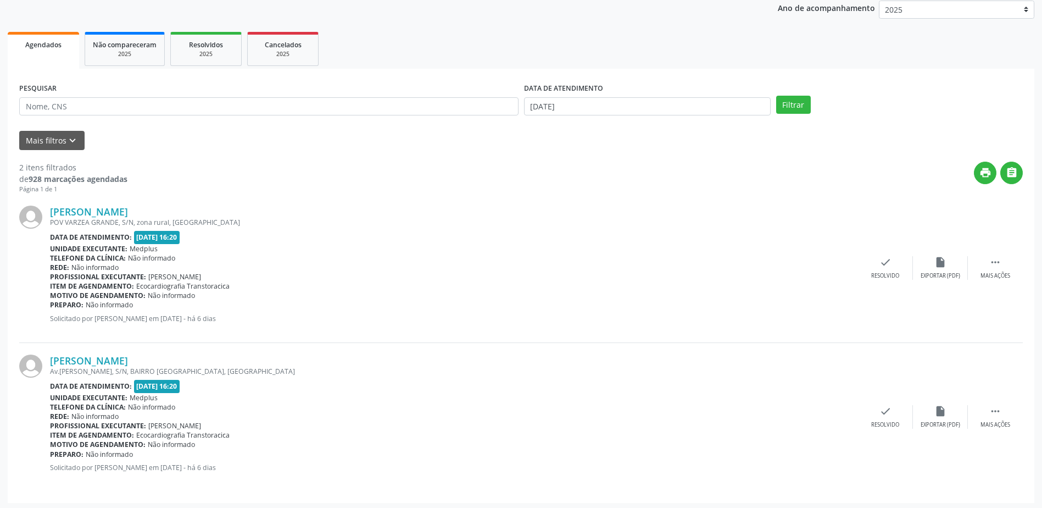
scroll to position [135, 0]
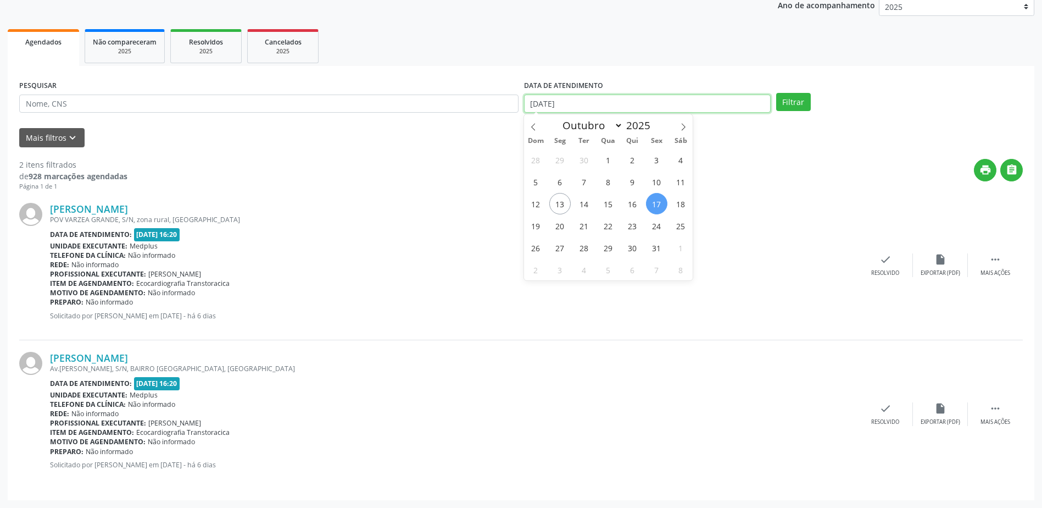
click at [608, 104] on input "[DATE]" at bounding box center [647, 104] width 247 height 19
click at [609, 213] on span "15" at bounding box center [608, 203] width 21 height 21
type input "[DATE]"
click at [609, 213] on span "15" at bounding box center [608, 203] width 21 height 21
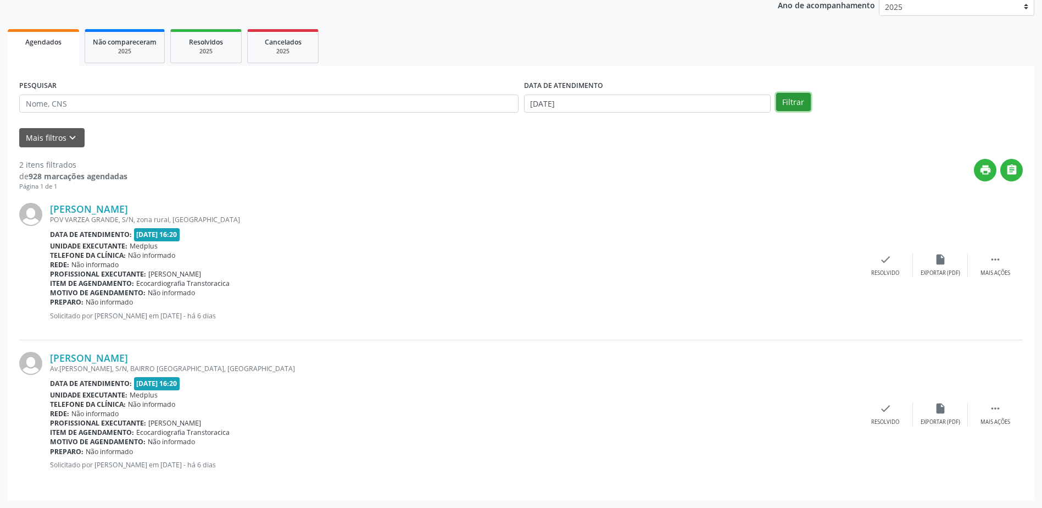
click at [785, 102] on button "Filtrar" at bounding box center [793, 102] width 35 height 19
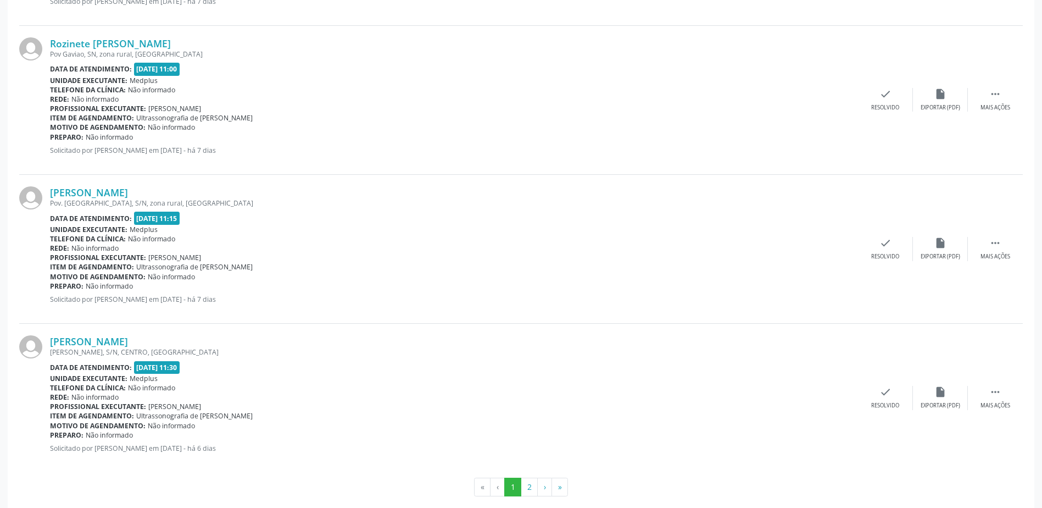
scroll to position [2104, 0]
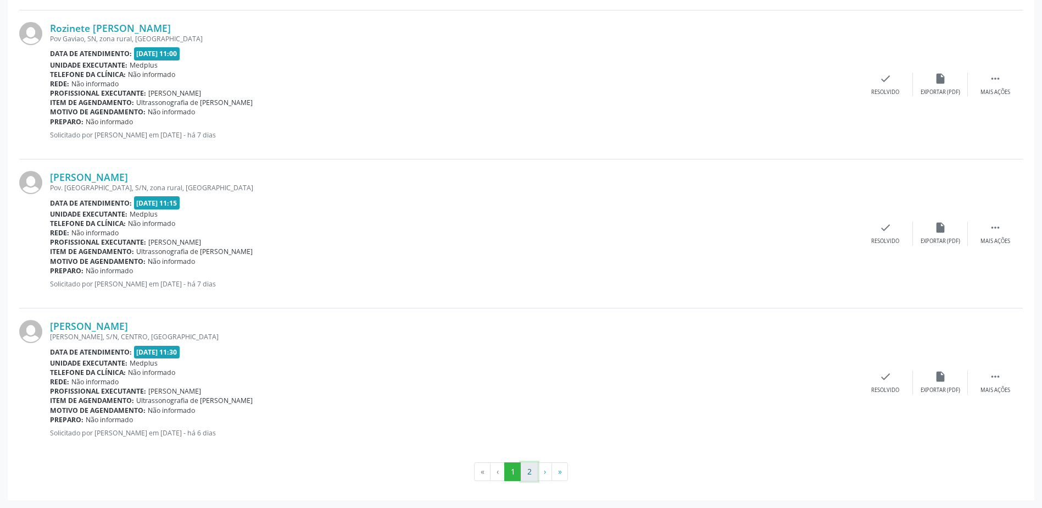
click at [524, 470] on button "2" at bounding box center [529, 471] width 17 height 19
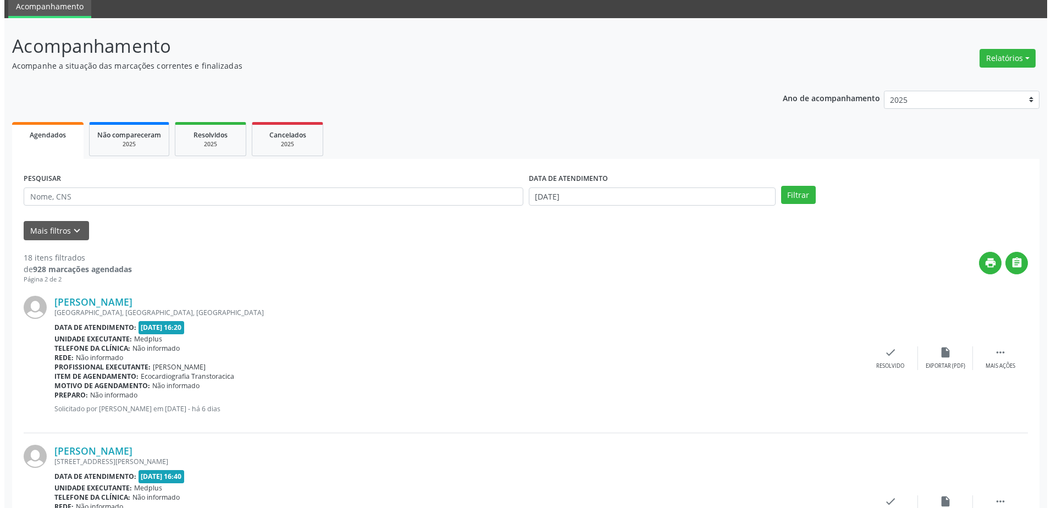
scroll to position [0, 0]
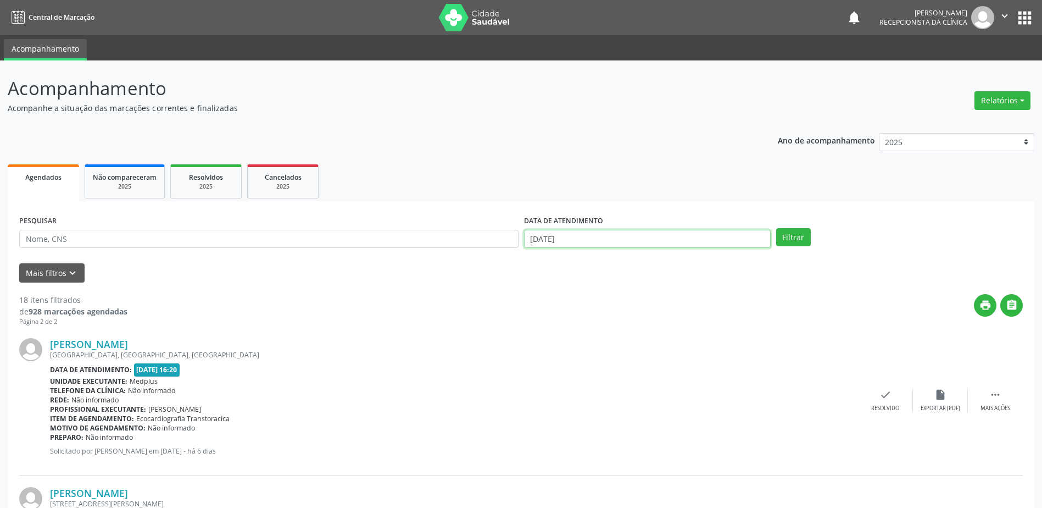
click at [604, 245] on body "Central de Marcação notifications [PERSON_NAME] Recepcionista da clínica  Conf…" at bounding box center [521, 254] width 1042 height 508
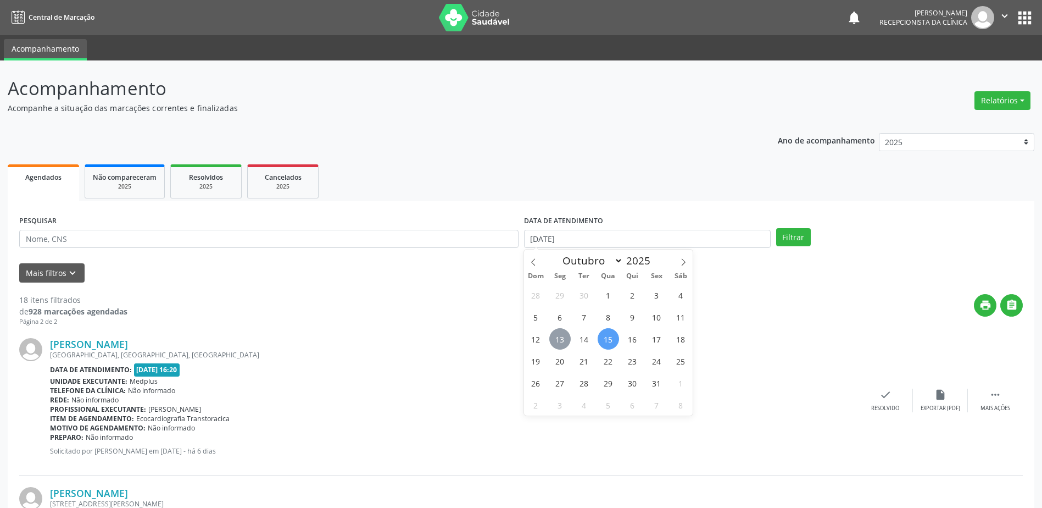
click at [559, 337] on span "13" at bounding box center [560, 338] width 21 height 21
type input "[DATE]"
click at [560, 337] on span "13" at bounding box center [560, 338] width 21 height 21
select select "9"
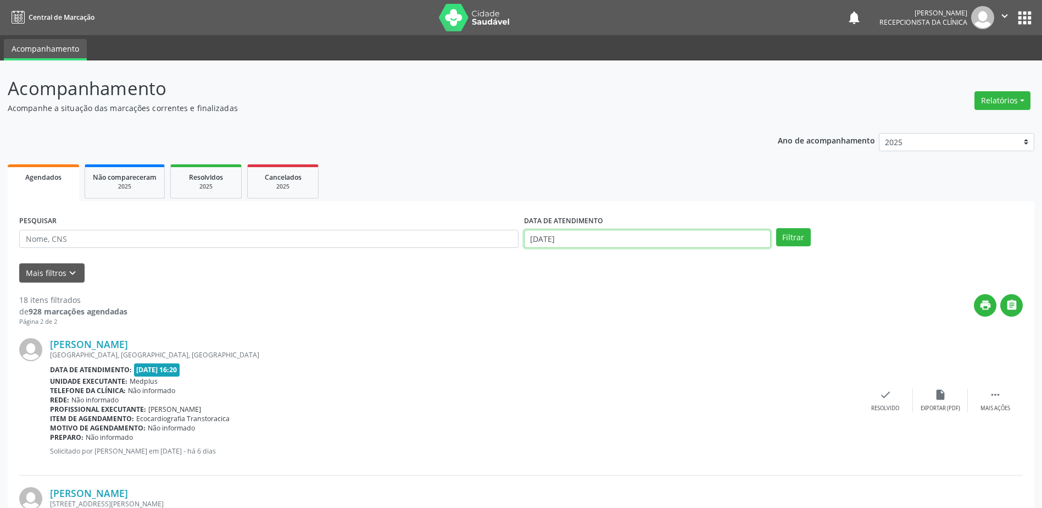
click at [679, 242] on input "[DATE]" at bounding box center [647, 239] width 247 height 19
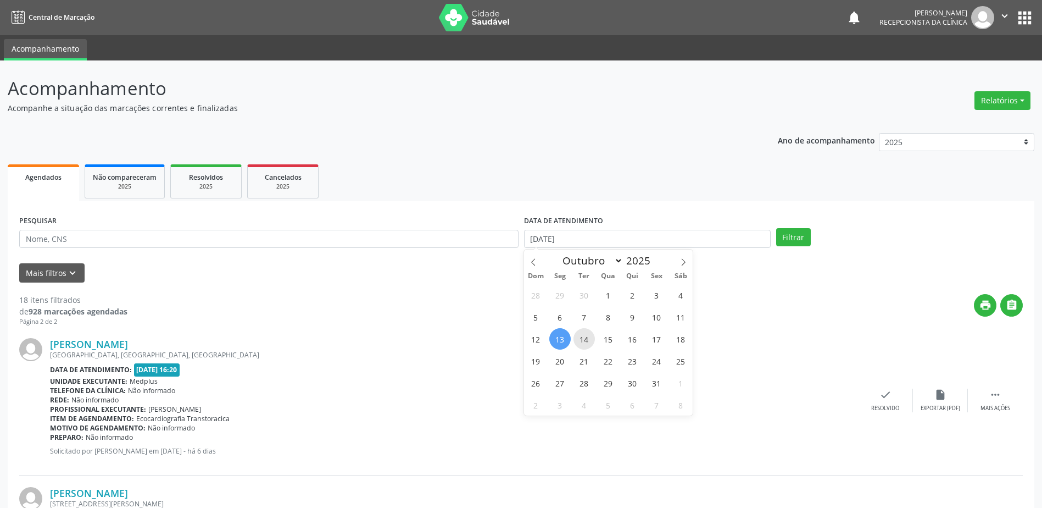
click at [588, 344] on span "14" at bounding box center [584, 338] width 21 height 21
type input "[DATE]"
click at [588, 344] on span "14" at bounding box center [584, 338] width 21 height 21
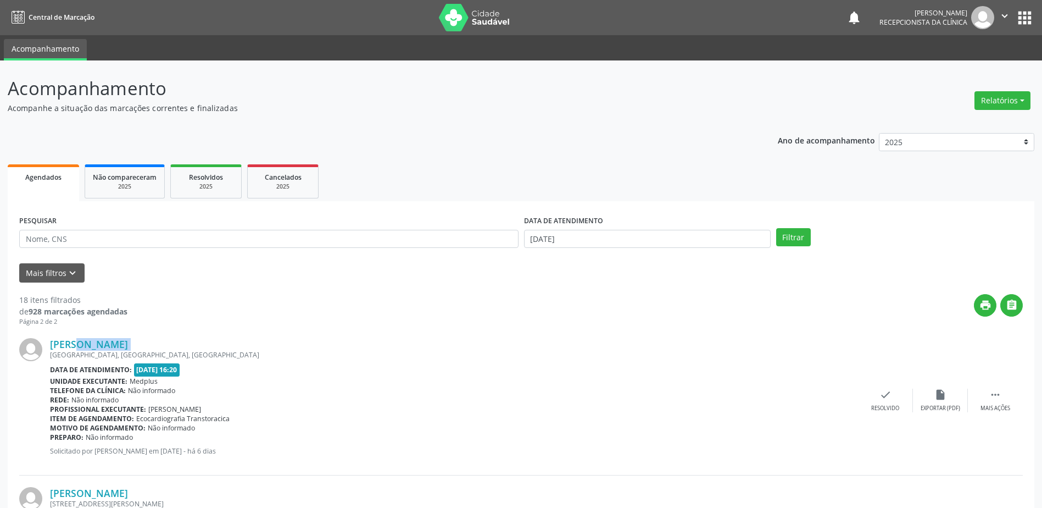
click at [588, 344] on div "[PERSON_NAME]" at bounding box center [454, 344] width 808 height 12
click at [804, 243] on button "Filtrar" at bounding box center [793, 237] width 35 height 19
